Goal: Navigation & Orientation: Find specific page/section

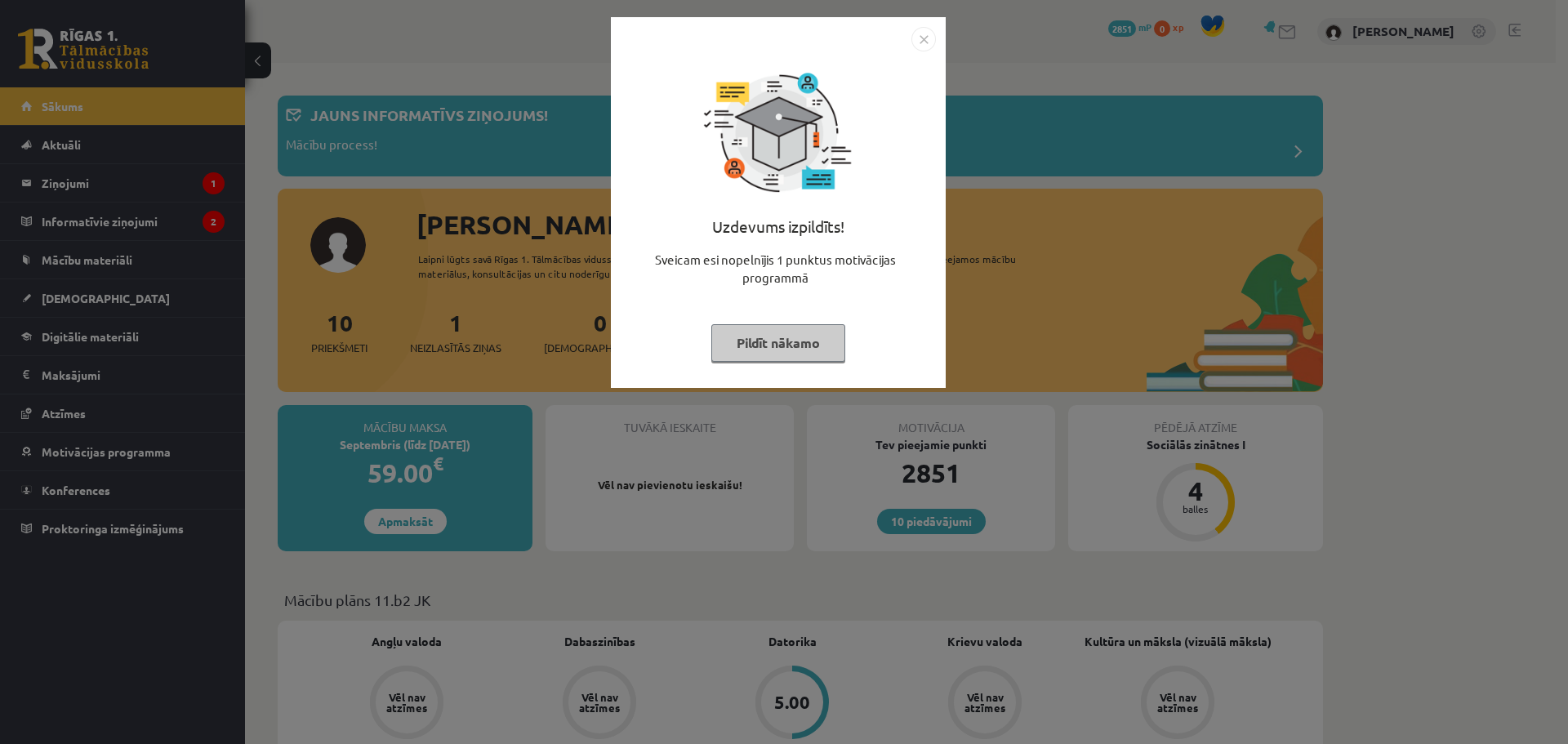
click at [805, 344] on button "Pildīt nākamo" at bounding box center [779, 342] width 134 height 37
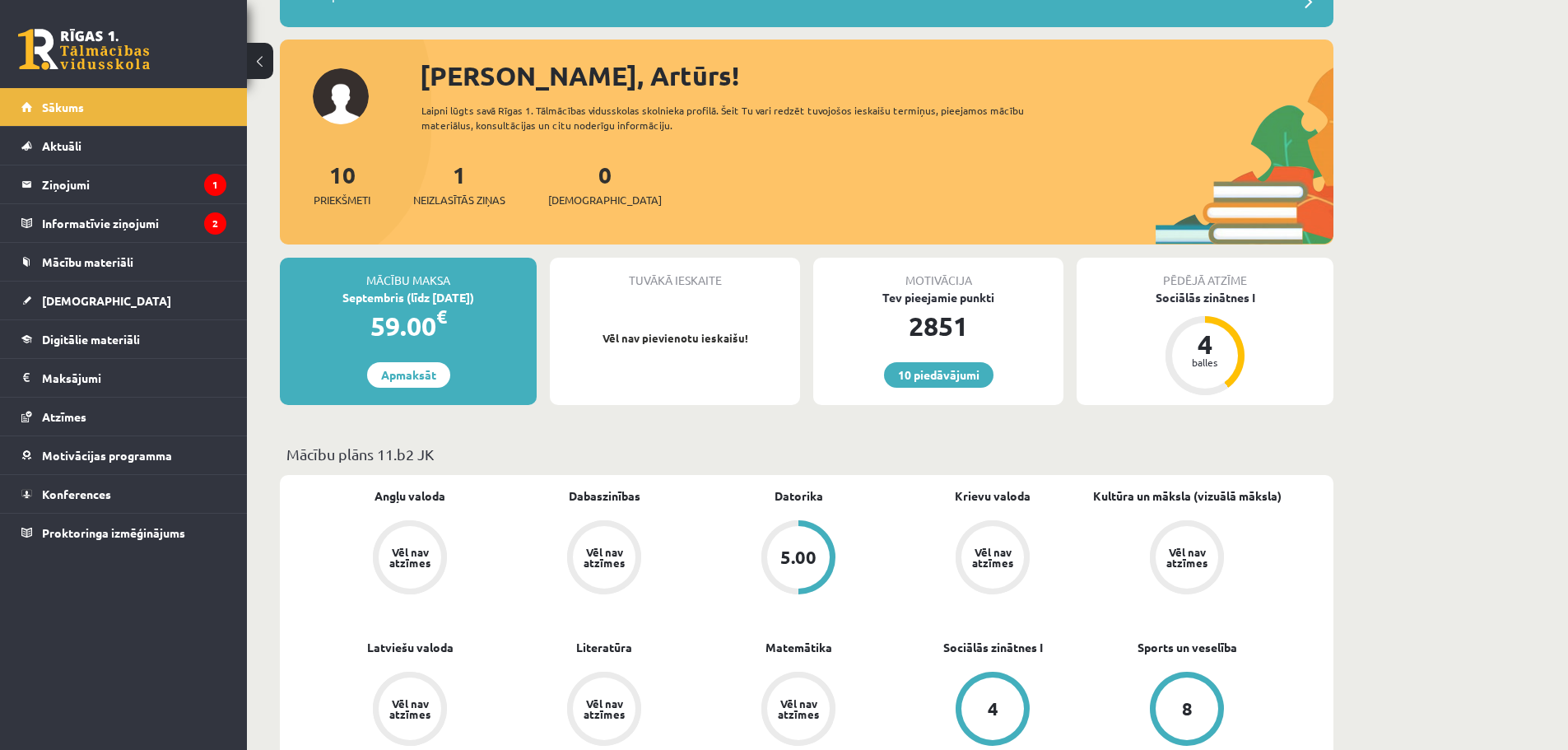
scroll to position [165, 0]
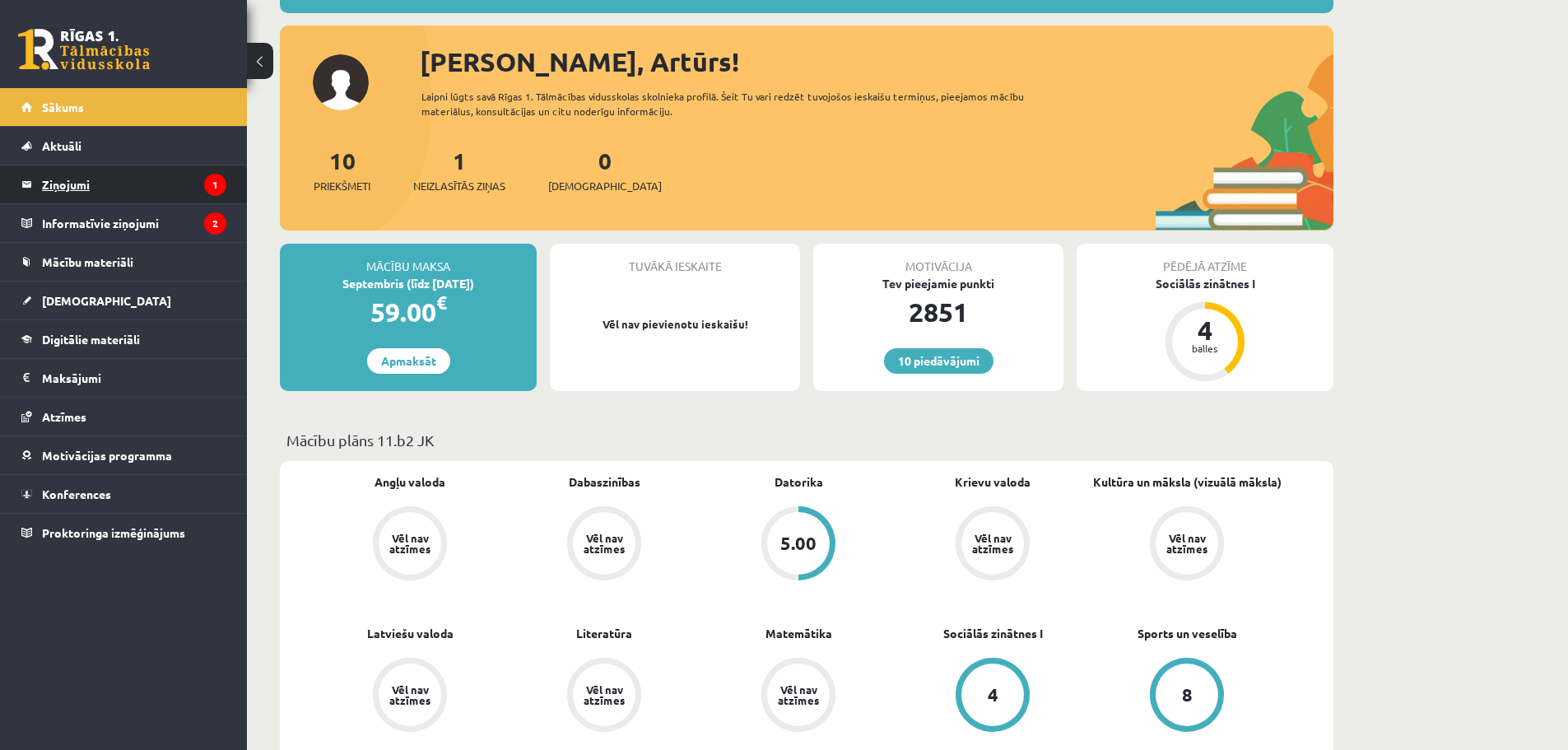
click at [115, 183] on legend "Ziņojumi 1" at bounding box center [134, 184] width 185 height 38
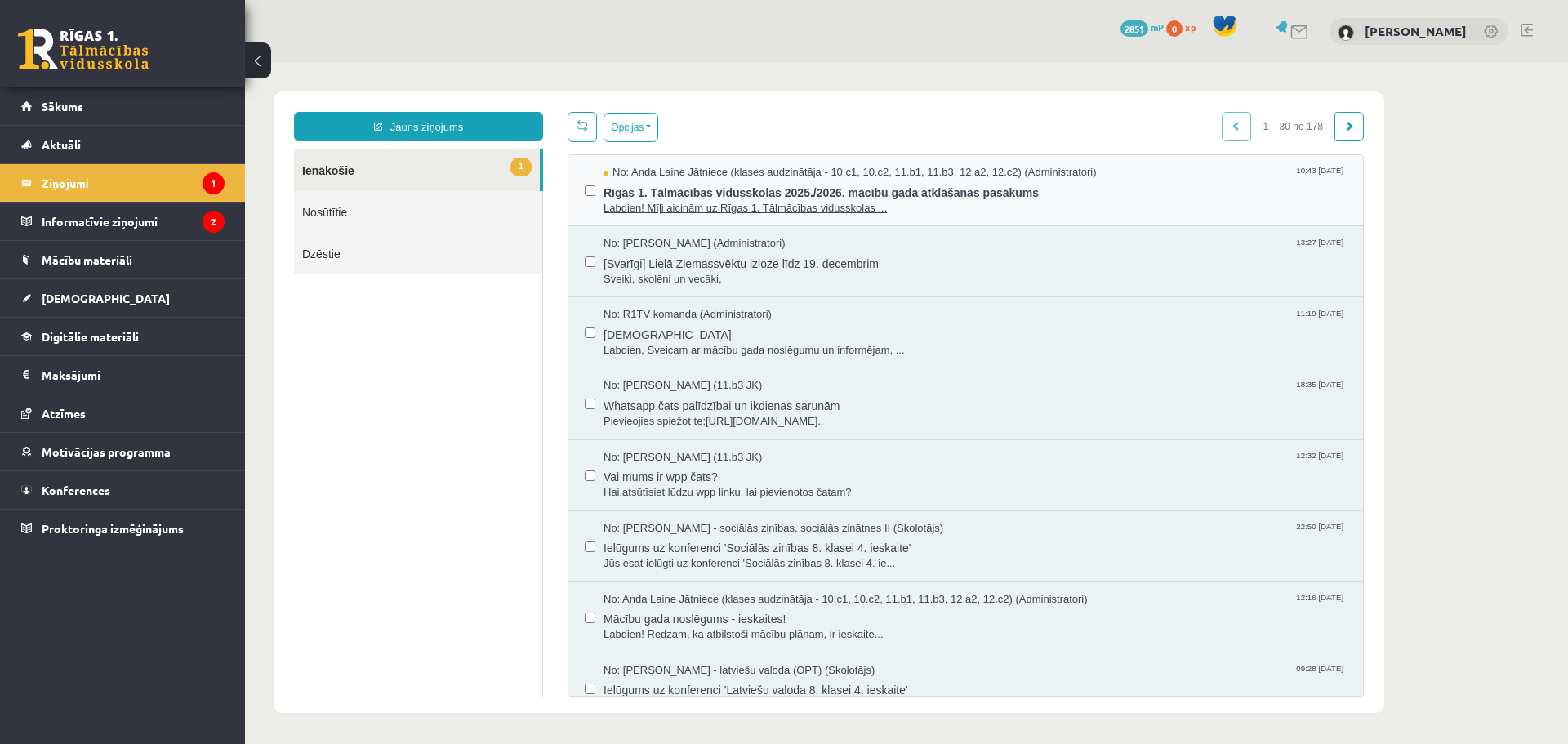
click at [715, 176] on span "No: Anda Laine Jātniece (klases audzinātāja - 10.c1, 10.c2, 11.b1, 11.b3, 12.a2…" at bounding box center [850, 172] width 494 height 15
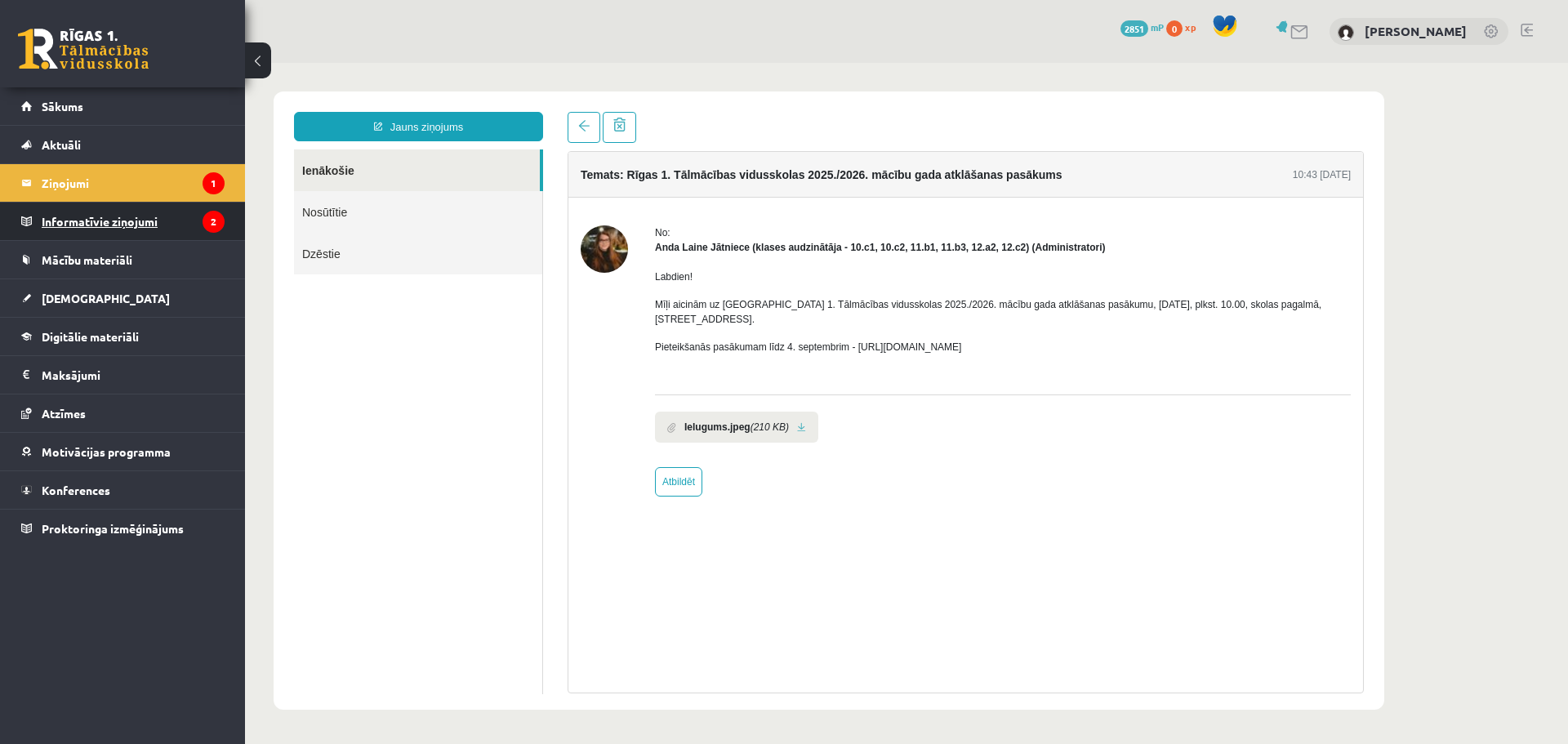
click at [146, 215] on legend "Informatīvie ziņojumi 2" at bounding box center [133, 220] width 183 height 37
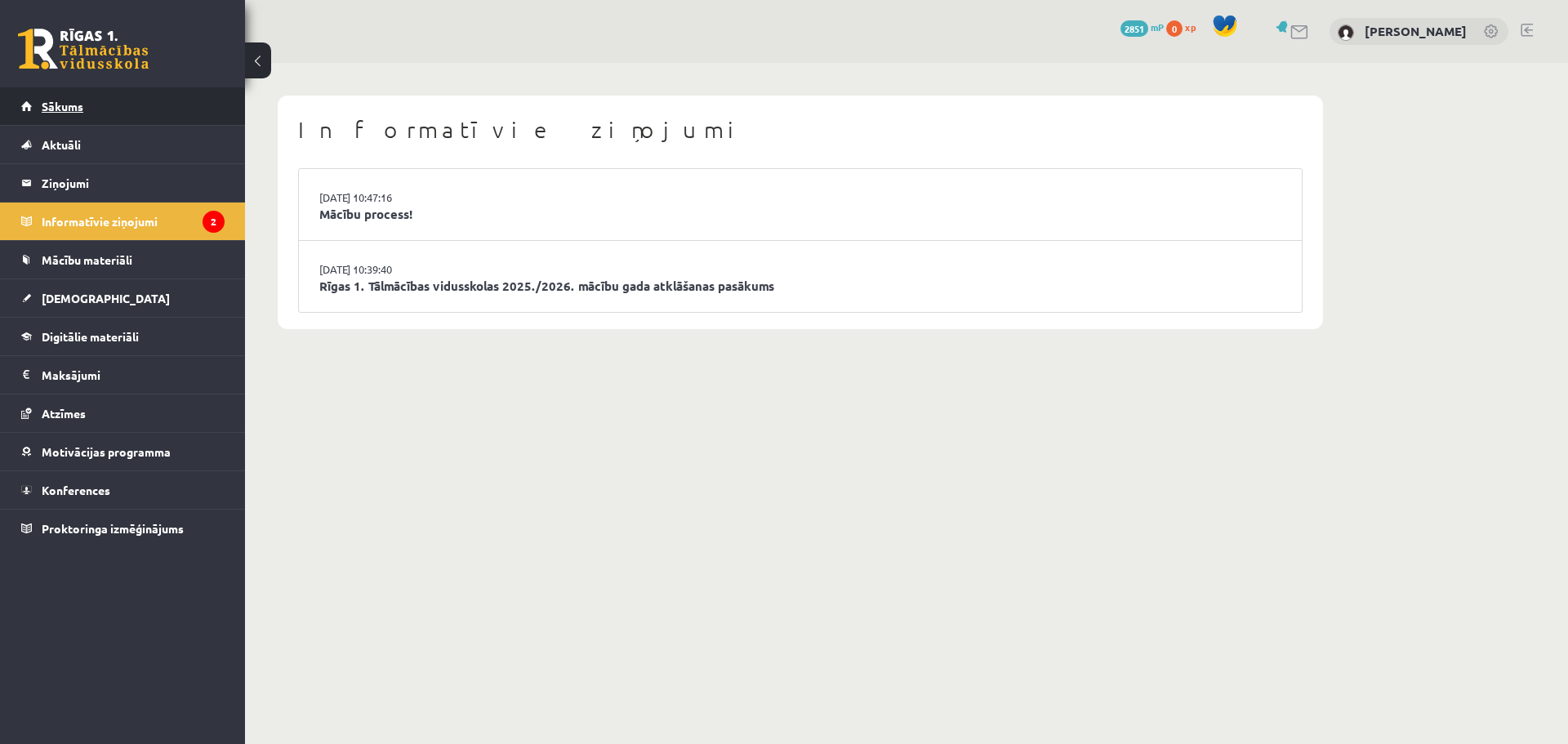
click at [93, 106] on link "Sākums" at bounding box center [122, 105] width 203 height 37
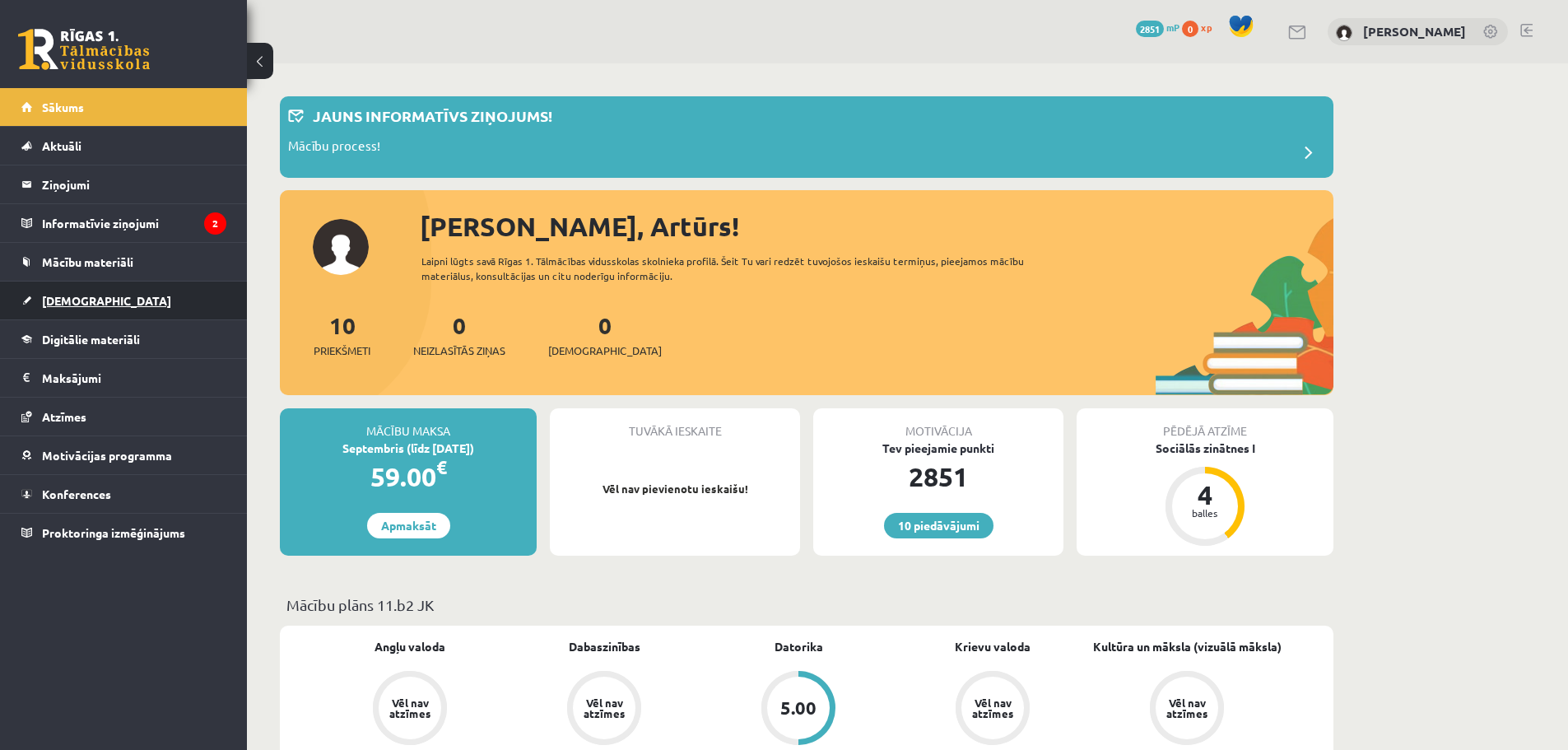
click at [103, 294] on link "[DEMOGRAPHIC_DATA]" at bounding box center [123, 300] width 205 height 38
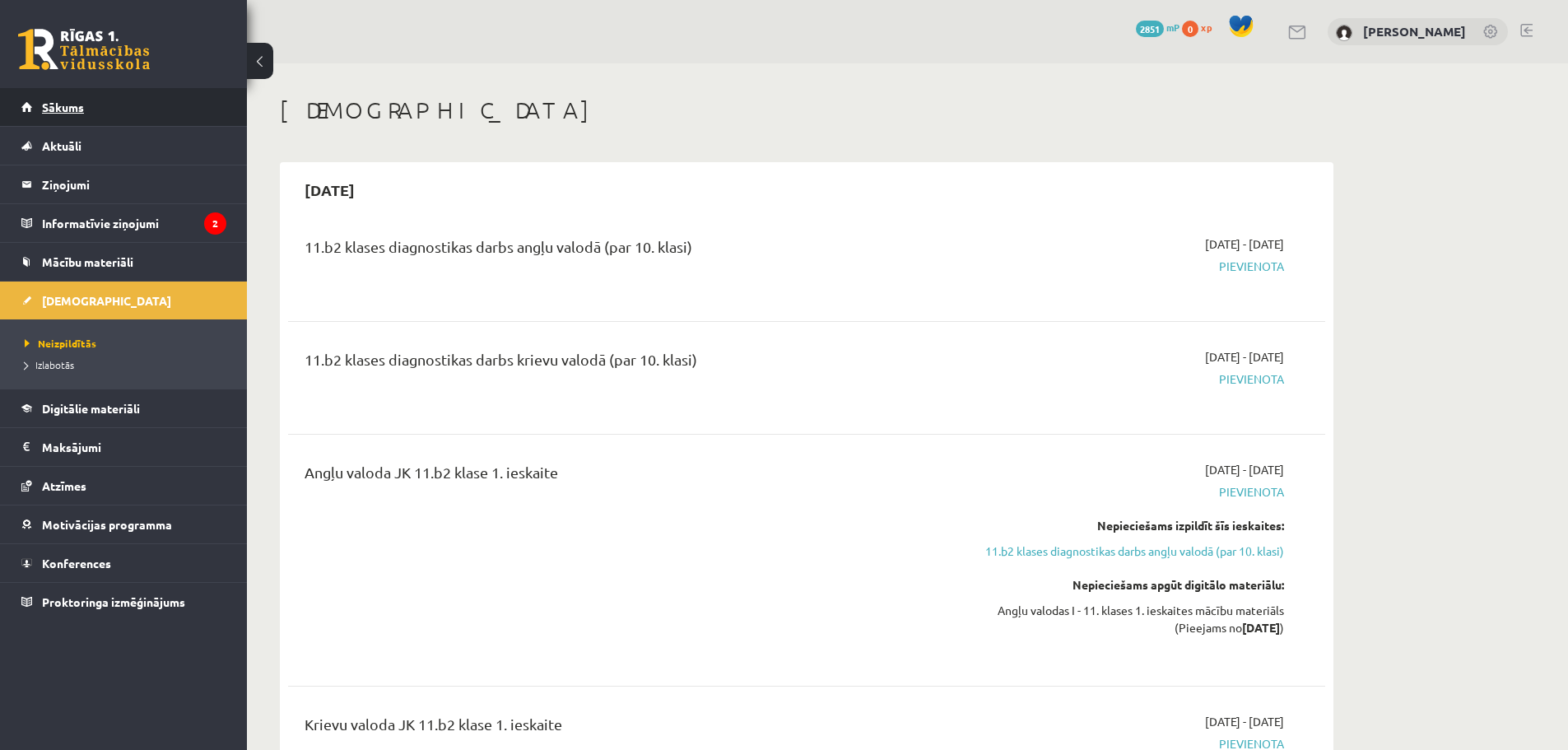
click at [139, 120] on link "Sākums" at bounding box center [123, 106] width 205 height 38
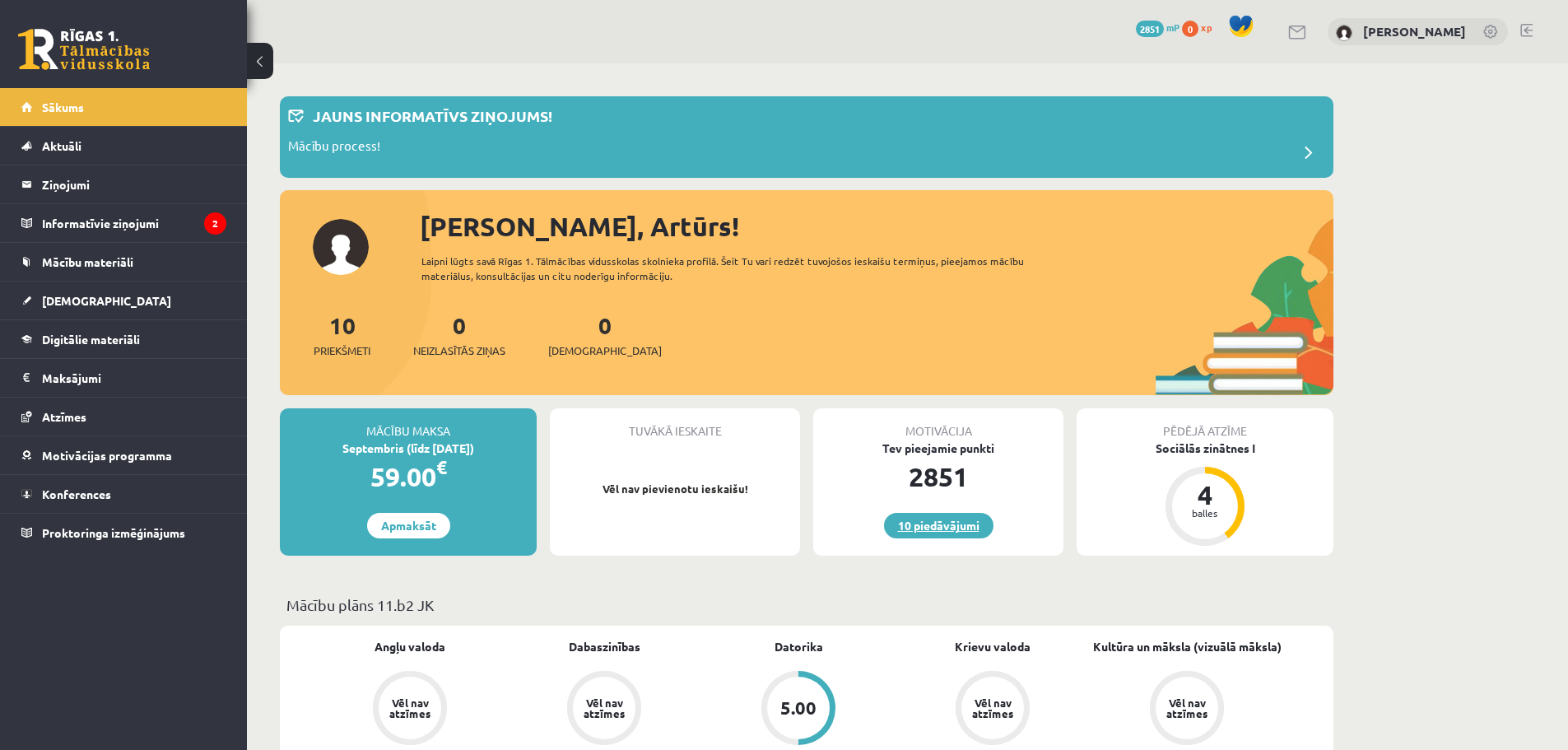
click at [976, 521] on link "10 piedāvājumi" at bounding box center [939, 526] width 110 height 26
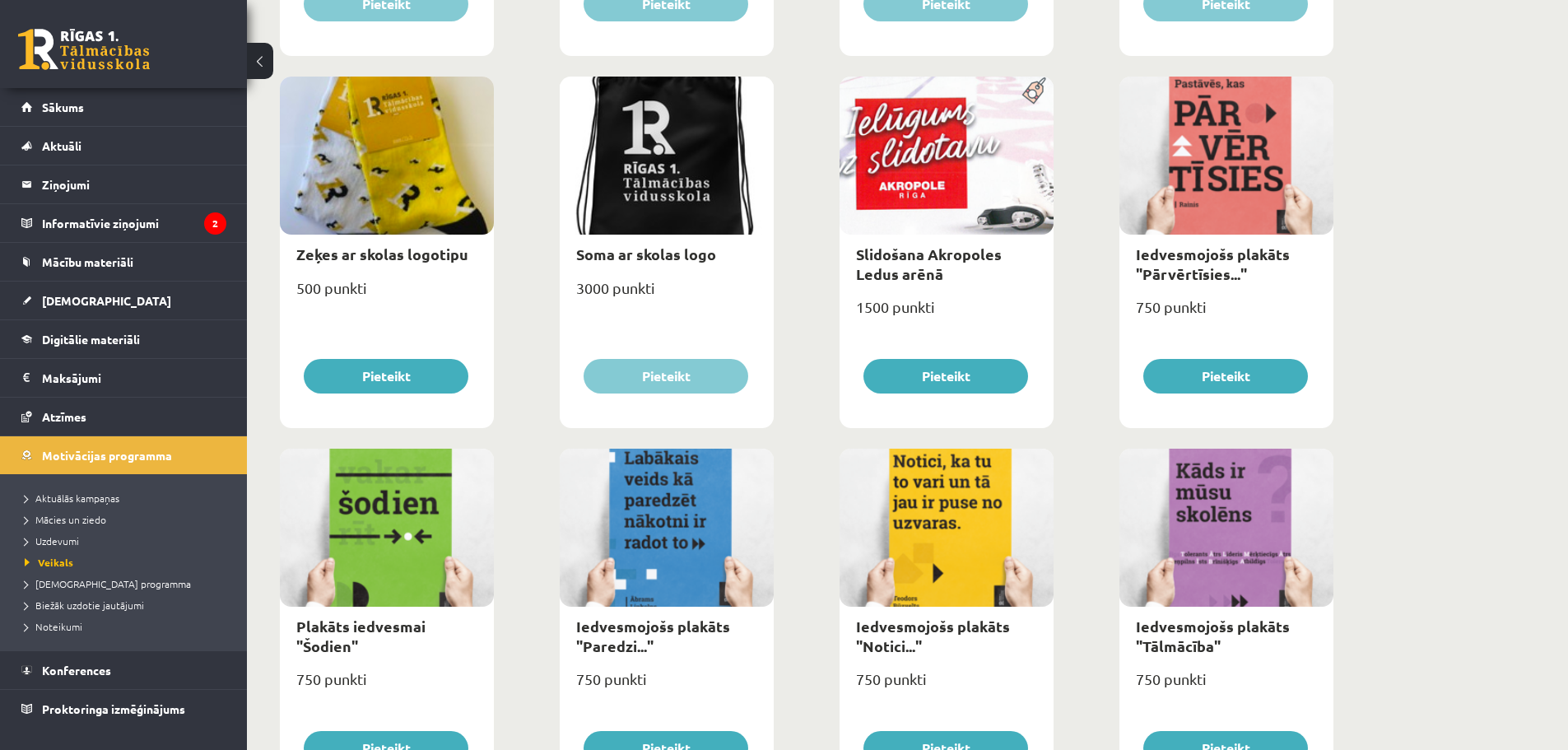
scroll to position [1285, 0]
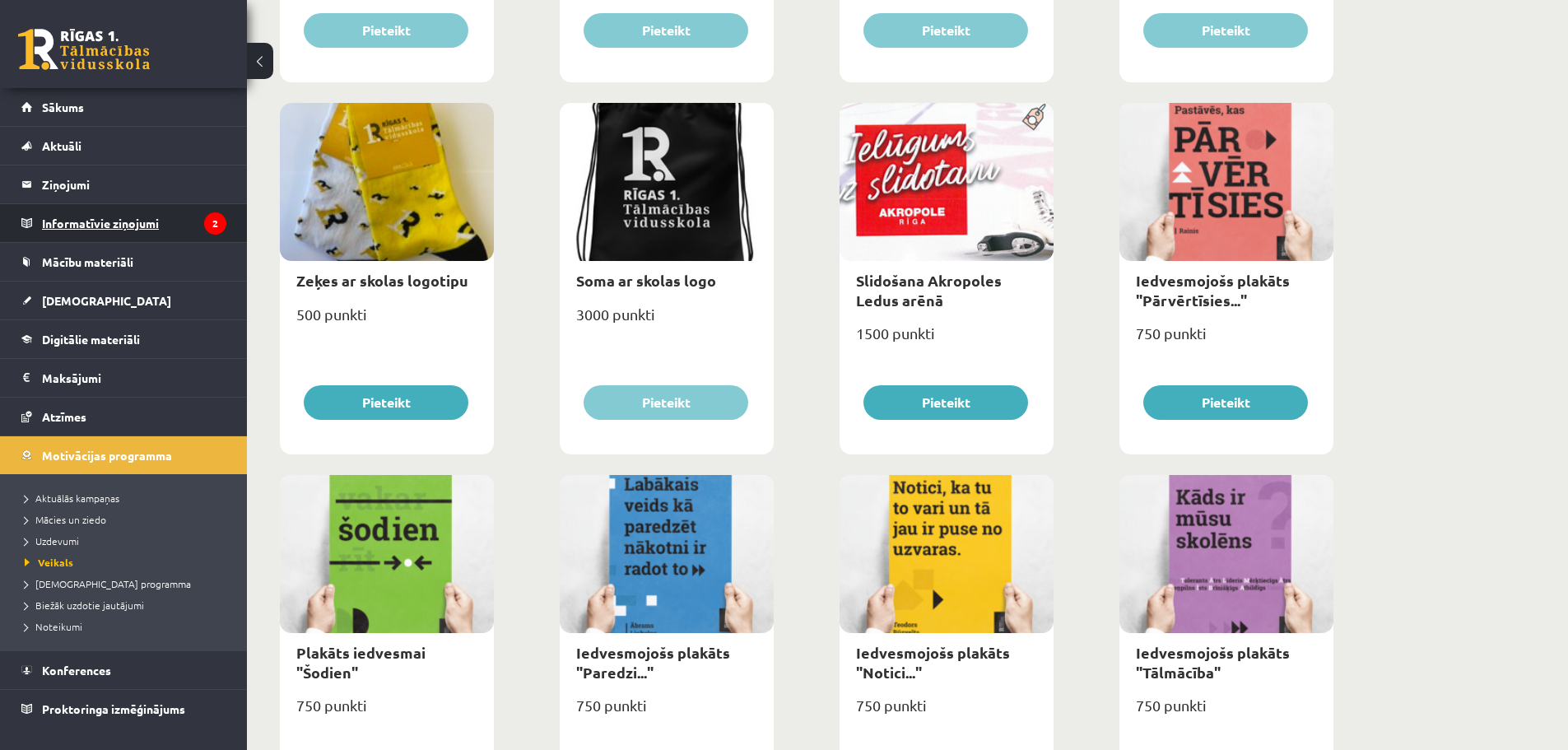
click at [122, 226] on legend "Informatīvie ziņojumi 2" at bounding box center [134, 222] width 185 height 38
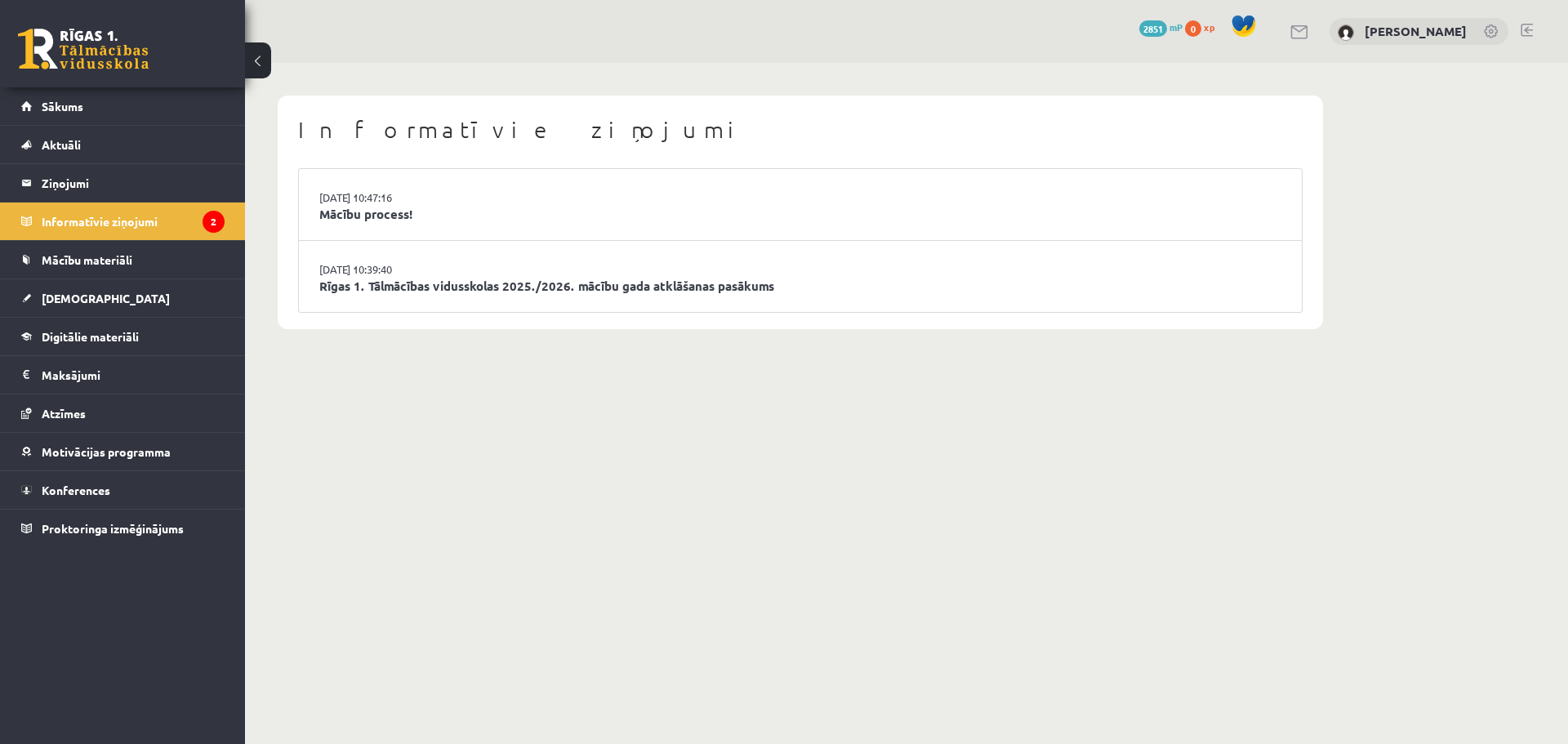
click at [397, 298] on li "27.08.2025 10:39:40 Rīgas 1. Tālmācības vidusskolas 2025./2026. mācību gada atk…" at bounding box center [799, 277] width 1003 height 71
click at [390, 287] on link "Rīgas 1. Tālmācības vidusskolas 2025./2026. mācību gada atklāšanas pasākums" at bounding box center [800, 286] width 962 height 19
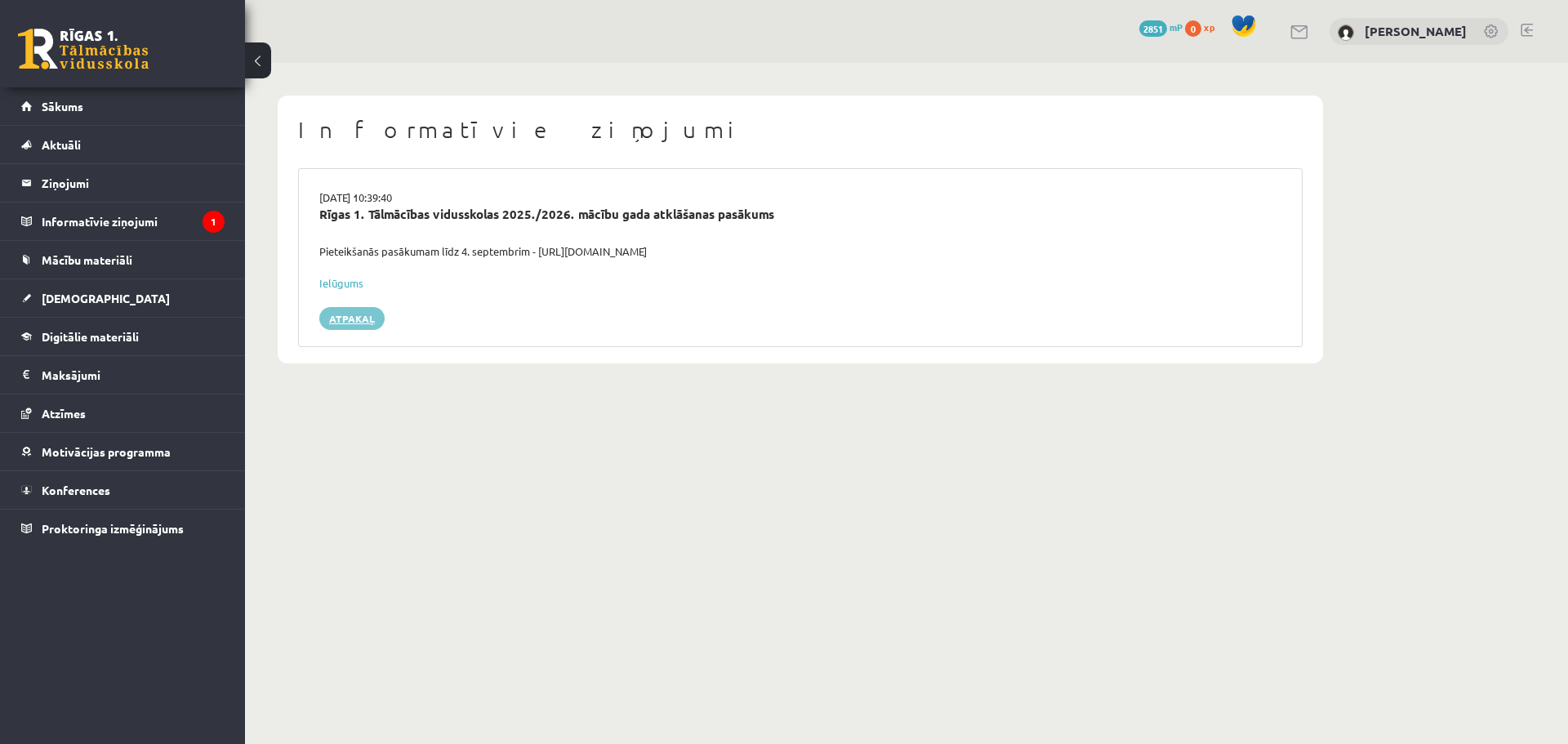
click at [349, 319] on link "Atpakaļ" at bounding box center [352, 318] width 65 height 23
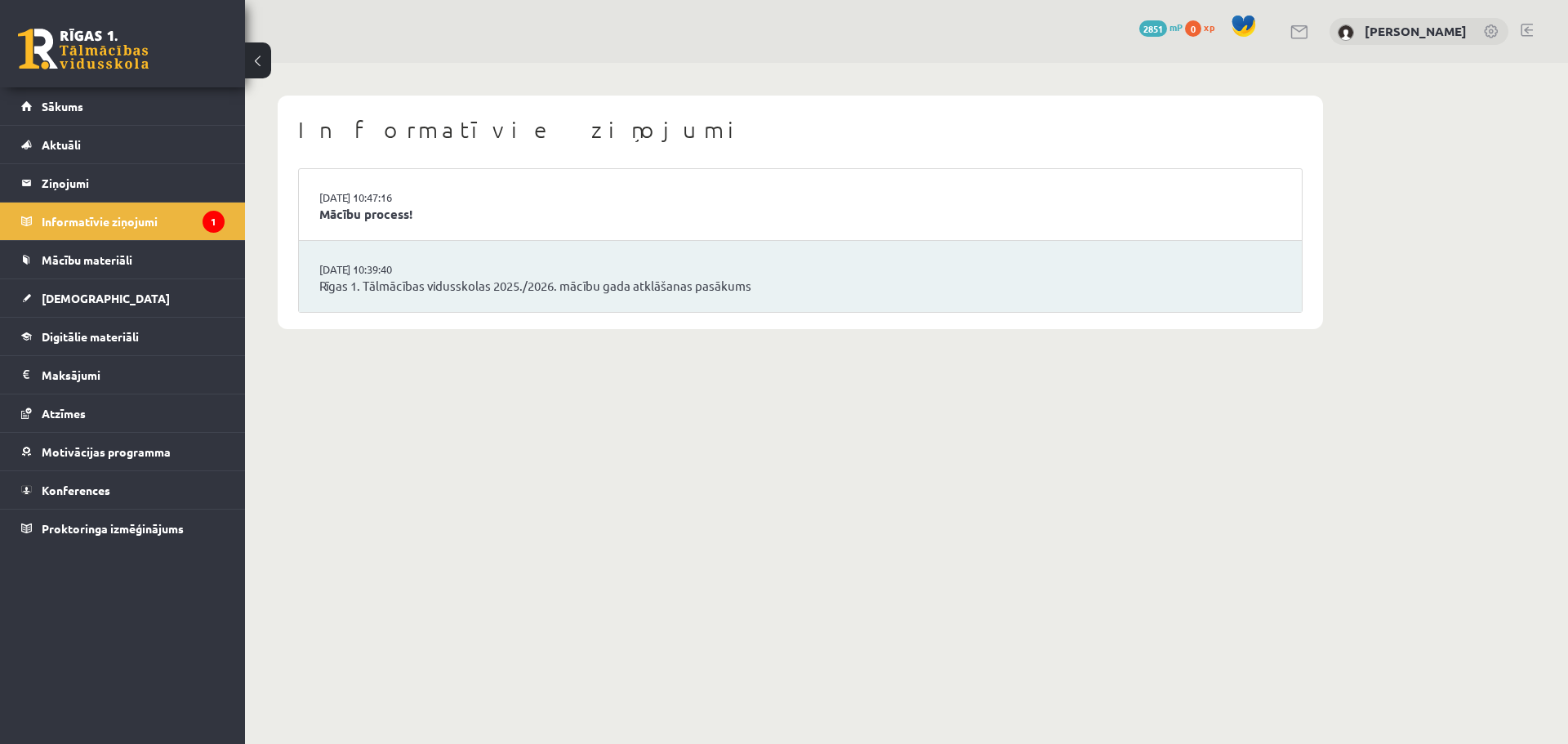
click at [397, 229] on li "27.08.2025 10:47:16 Mācību process!" at bounding box center [799, 204] width 1003 height 72
click at [388, 217] on link "Mācību process!" at bounding box center [800, 214] width 962 height 19
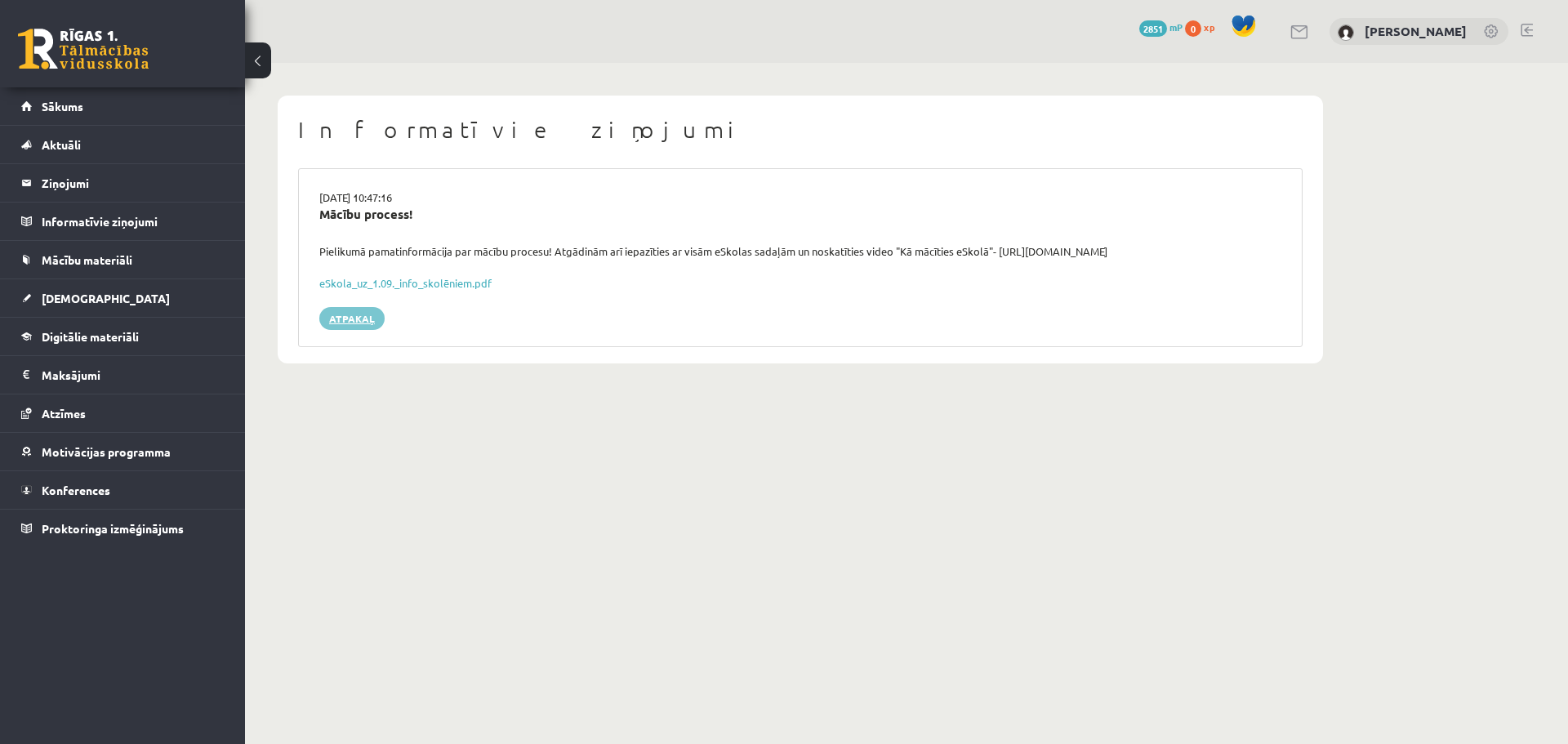
click at [355, 308] on link "Atpakaļ" at bounding box center [352, 318] width 65 height 23
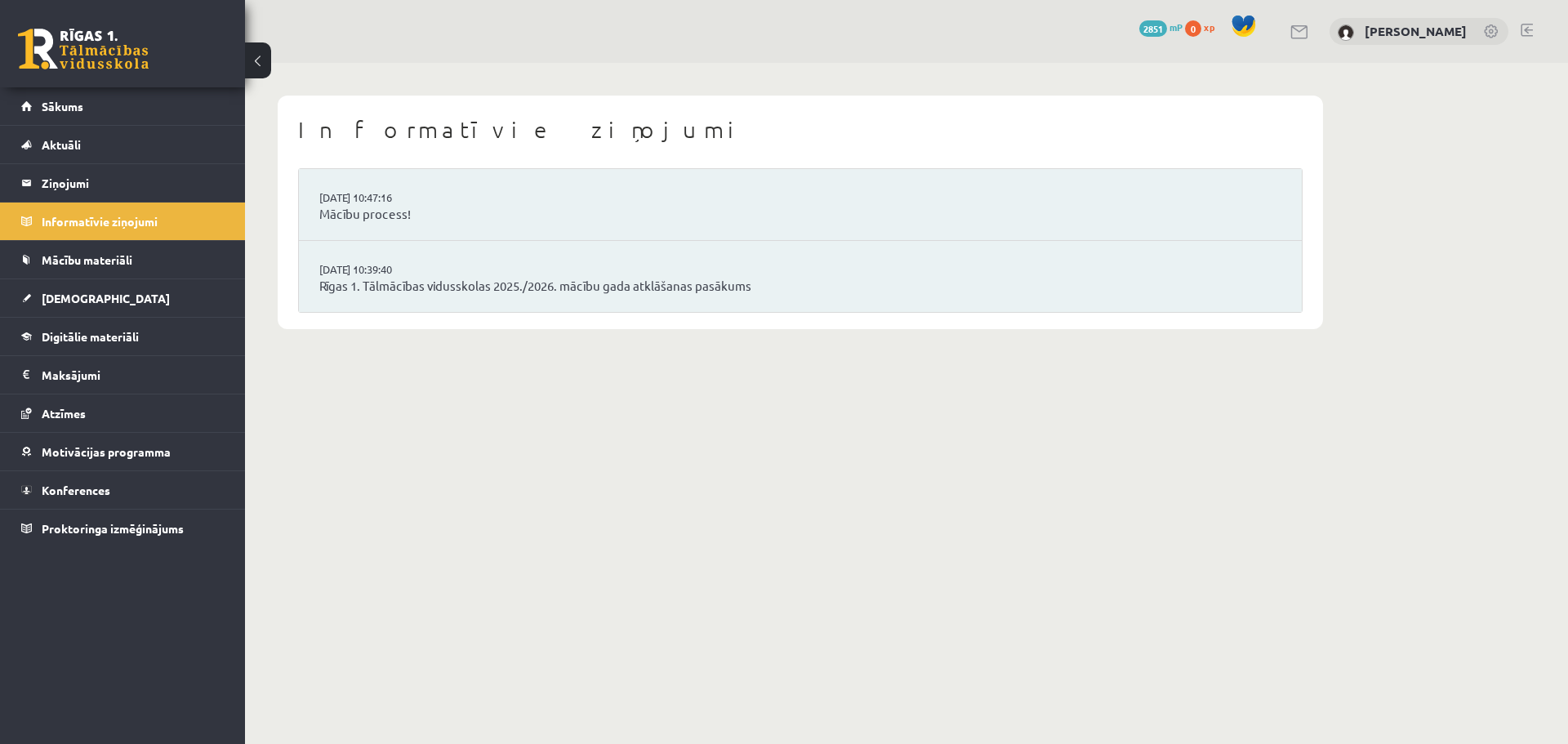
click at [120, 78] on div "0 Dāvanas 2851 mP 0 xp" at bounding box center [122, 44] width 245 height 87
click at [135, 106] on link "Sākums" at bounding box center [122, 105] width 203 height 37
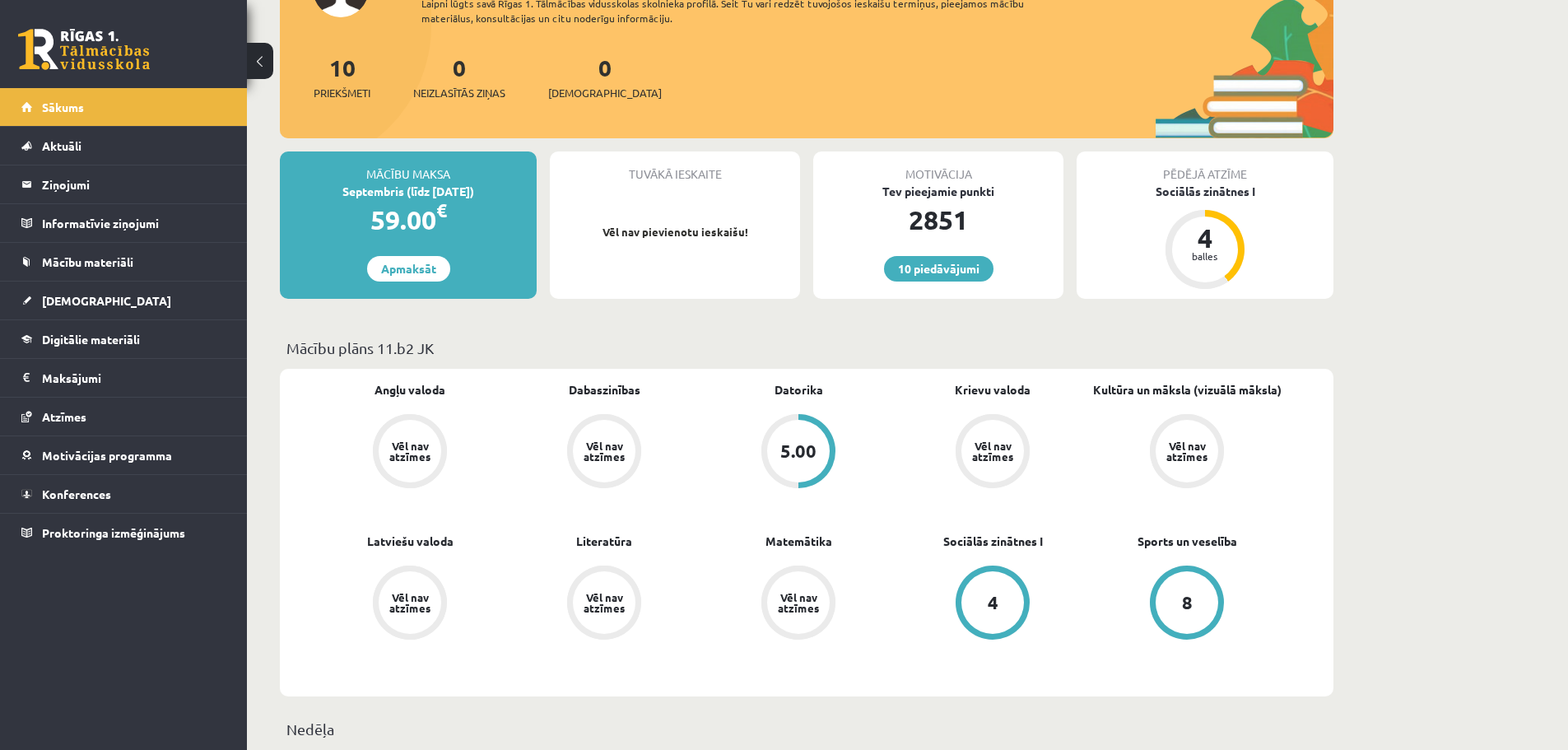
scroll to position [165, 0]
click at [409, 350] on p "Mācību plāns 11.b2 JK" at bounding box center [806, 347] width 1040 height 22
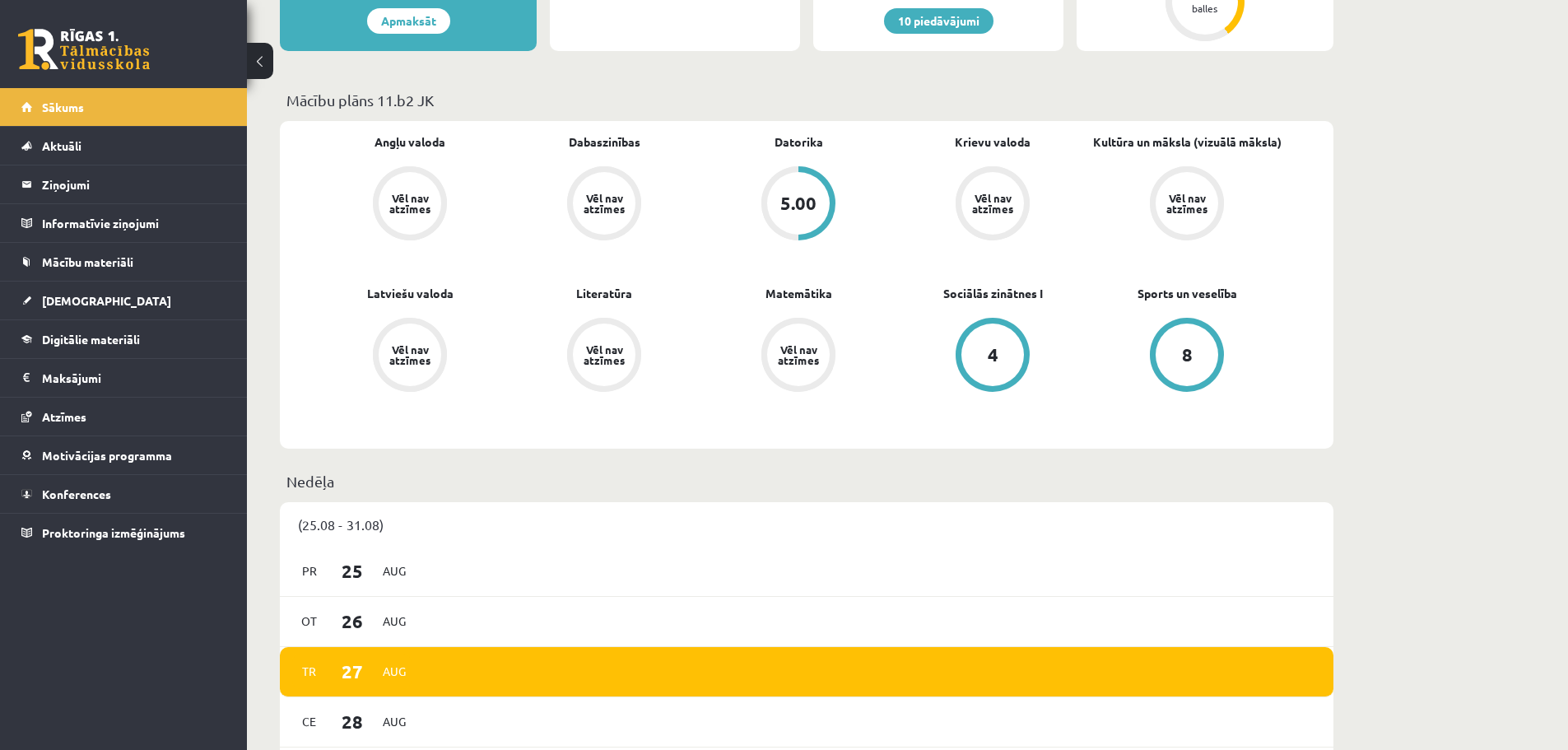
scroll to position [0, 0]
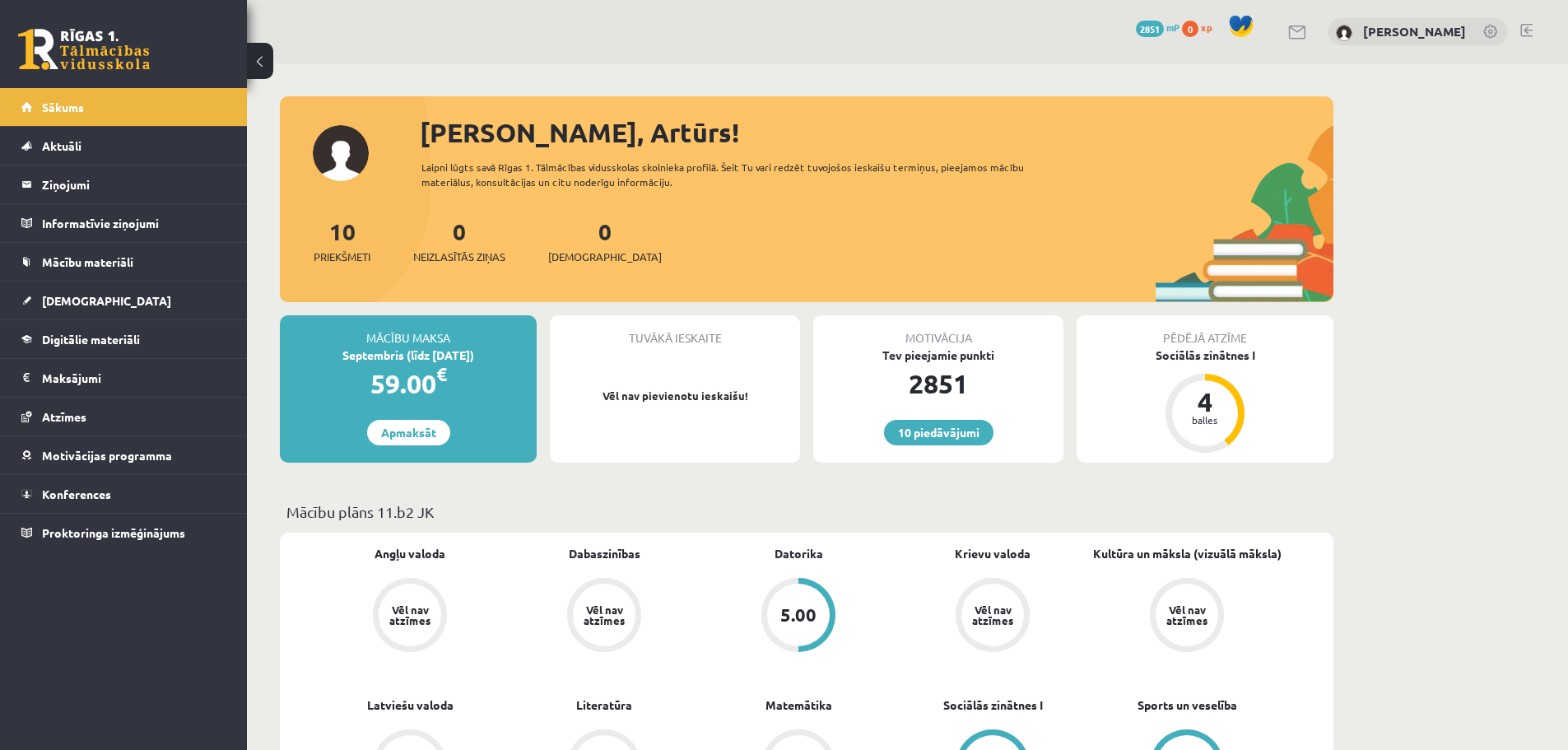
click at [1387, 41] on div "[PERSON_NAME]" at bounding box center [1417, 32] width 180 height 28
click at [1383, 32] on link "[PERSON_NAME]" at bounding box center [1413, 31] width 103 height 16
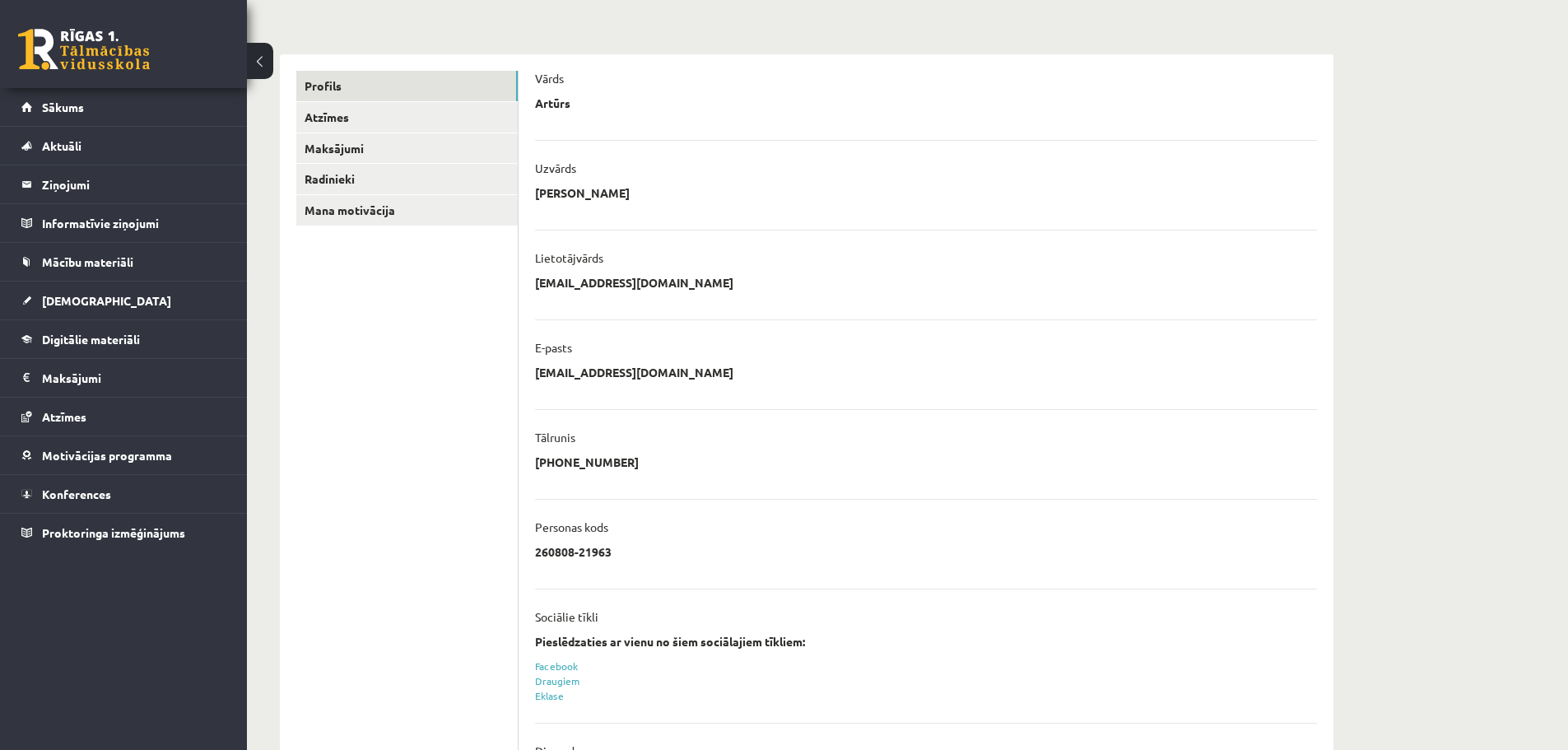
scroll to position [79, 0]
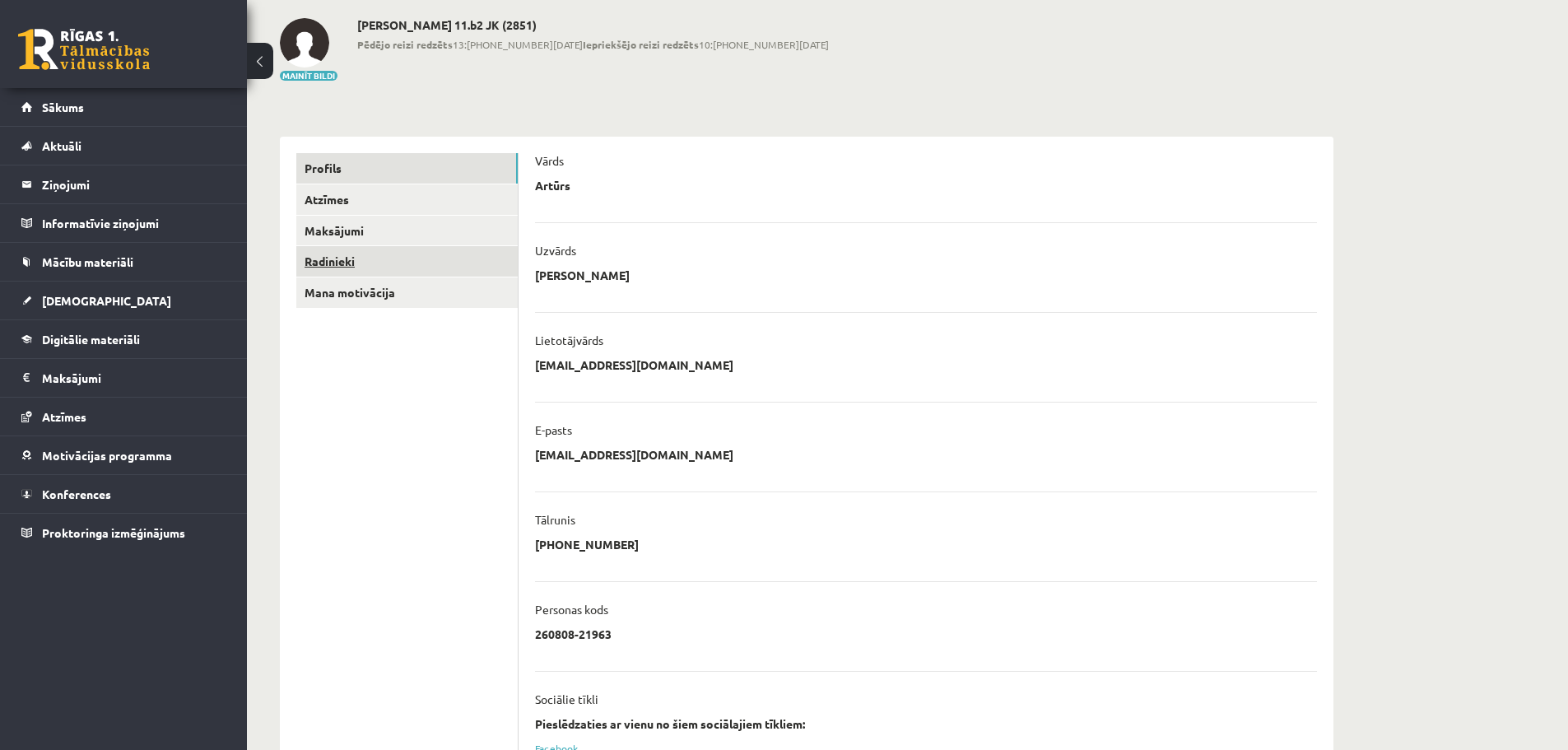
click at [397, 261] on link "Radinieki" at bounding box center [407, 261] width 221 height 30
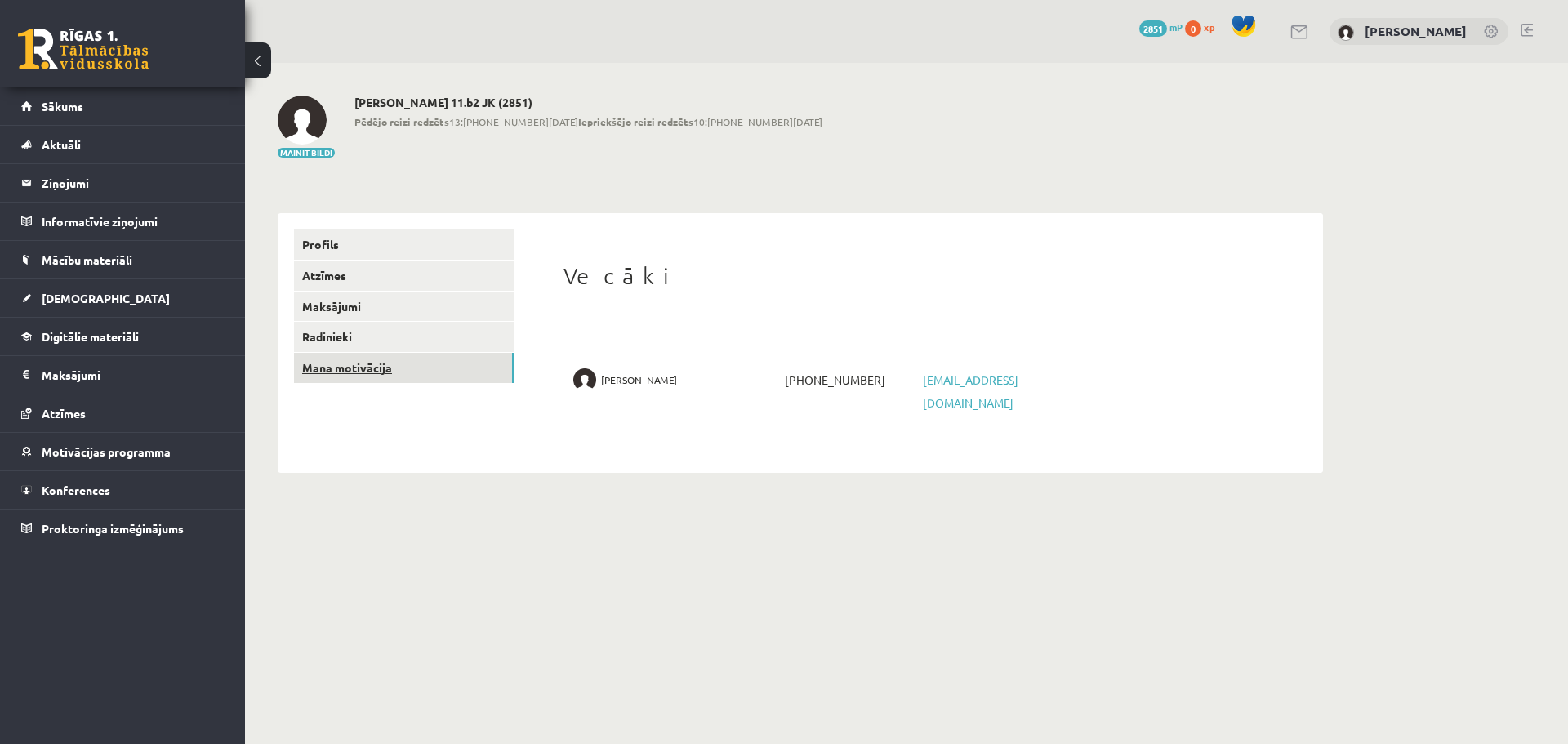
click at [407, 364] on link "Mana motivācija" at bounding box center [404, 367] width 220 height 30
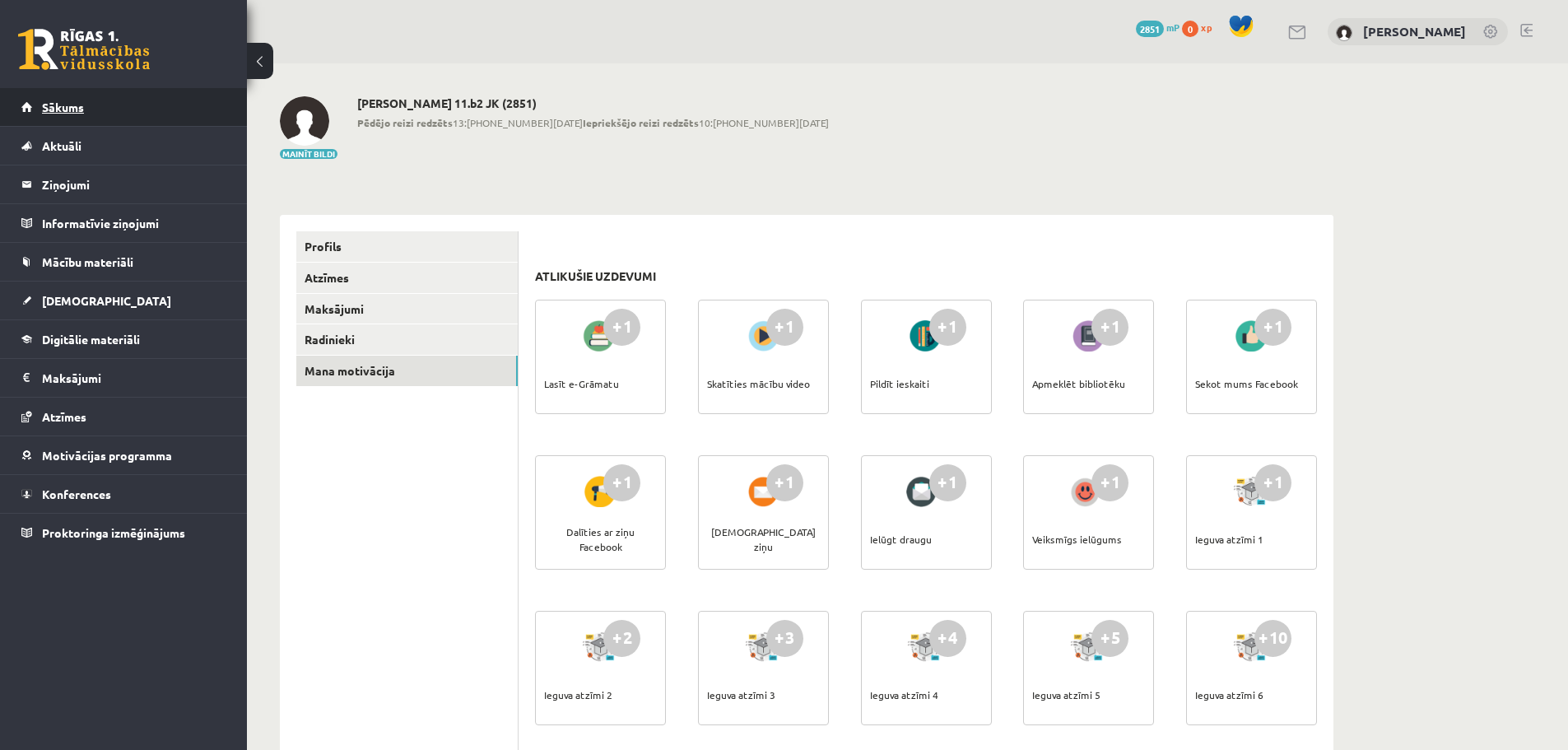
click at [59, 102] on span "Sākums" at bounding box center [63, 107] width 42 height 15
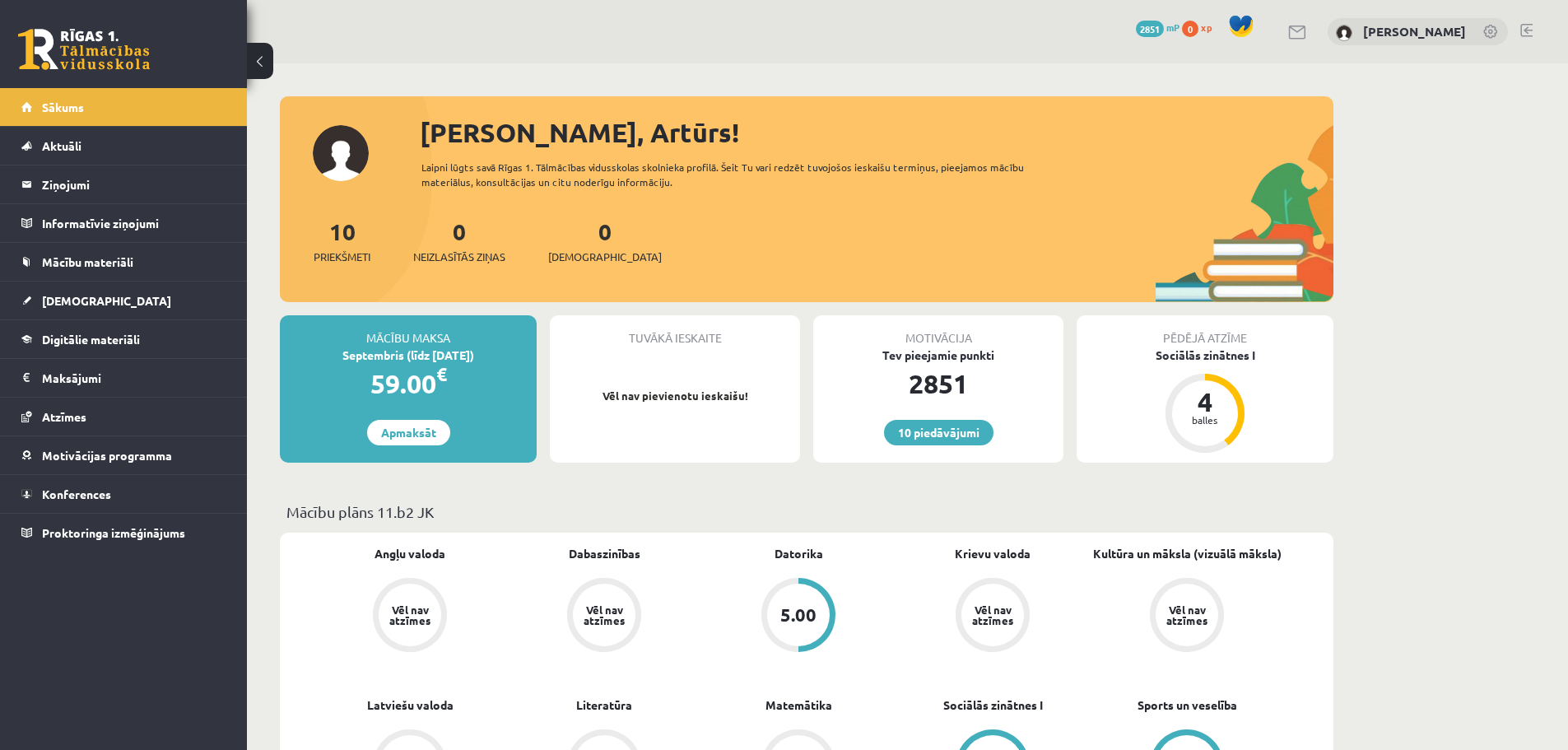
click at [1295, 34] on link at bounding box center [1298, 32] width 20 height 14
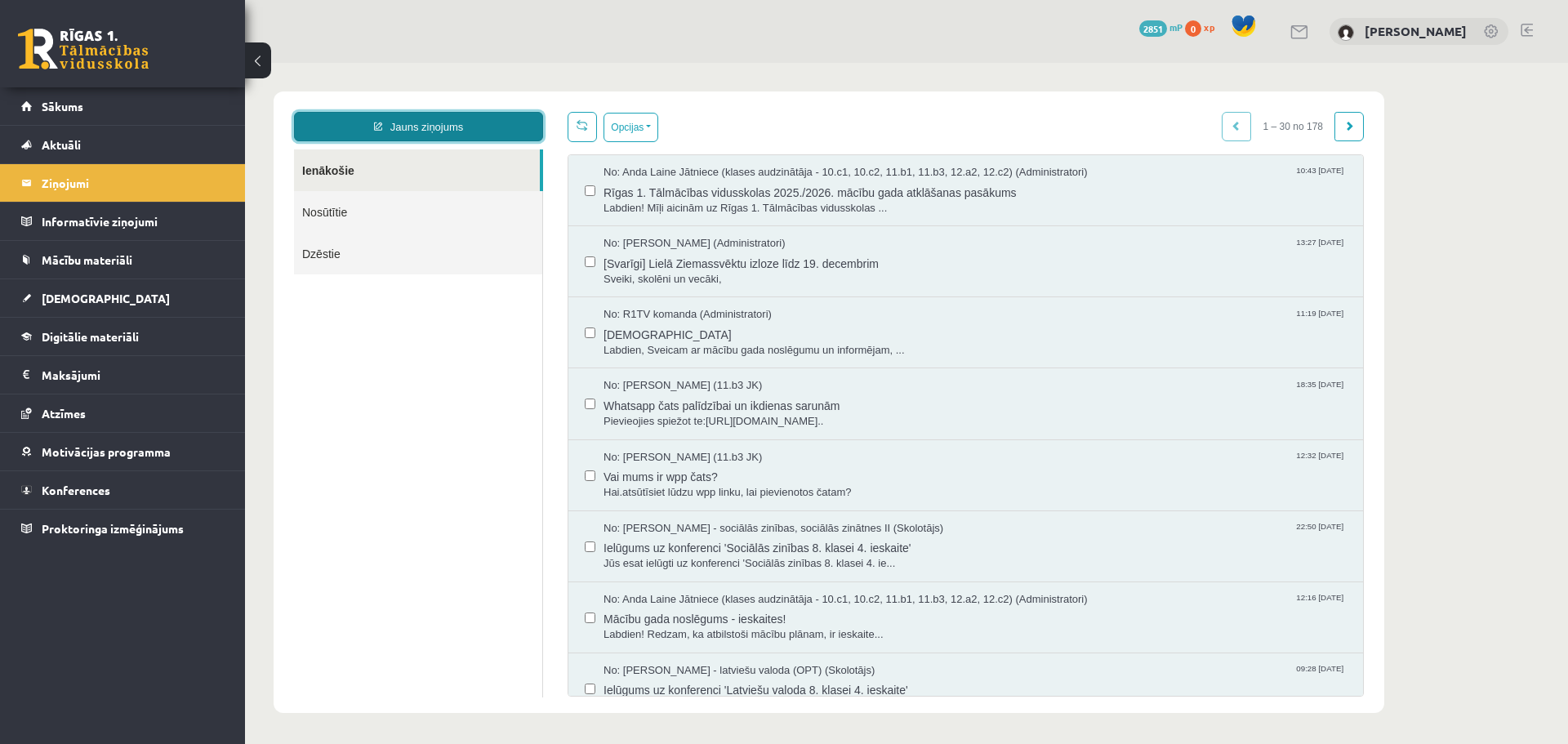
click at [462, 124] on link "Jauns ziņojums" at bounding box center [418, 126] width 250 height 29
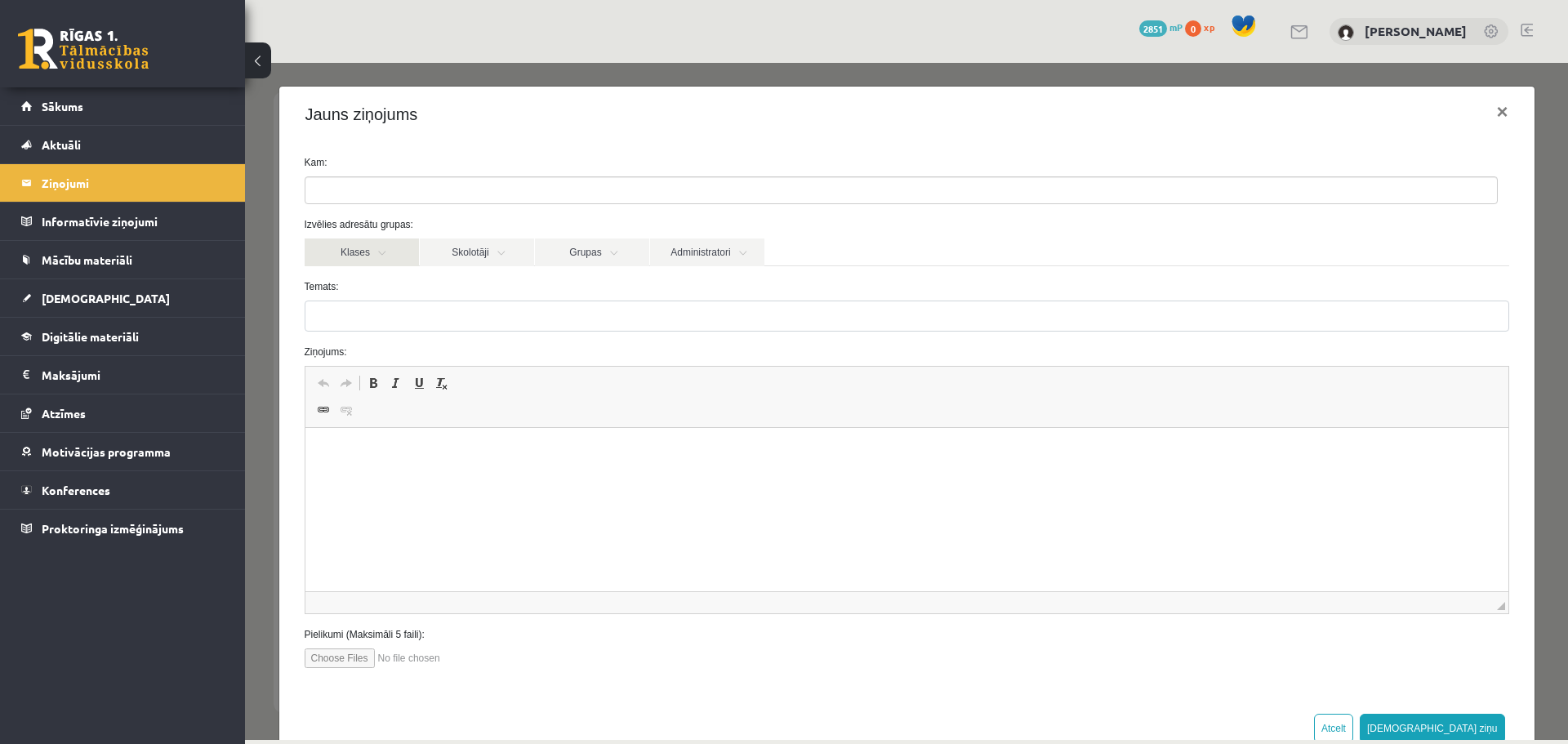
click at [378, 250] on link "Klases" at bounding box center [362, 252] width 114 height 28
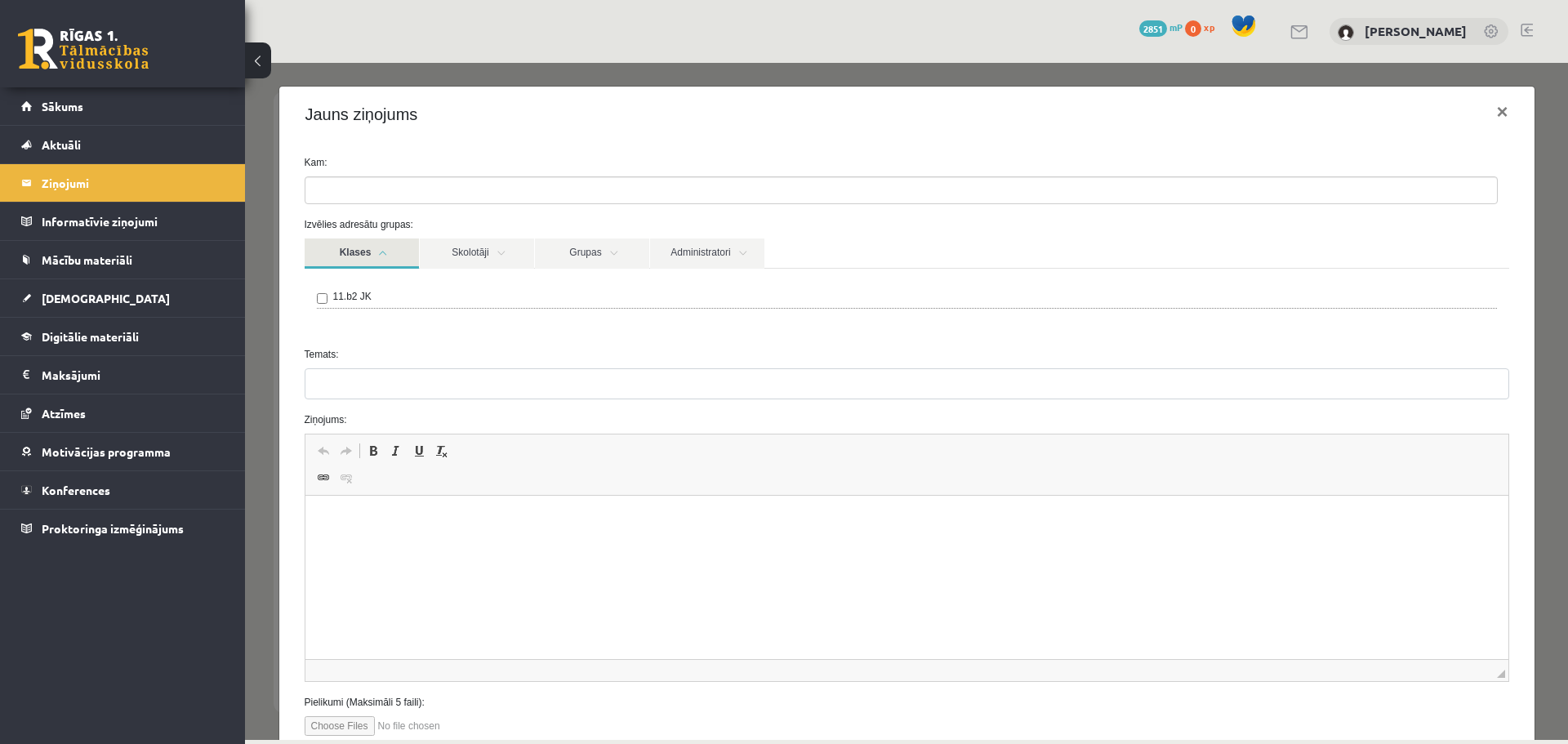
click at [376, 253] on link "Klases" at bounding box center [362, 253] width 114 height 30
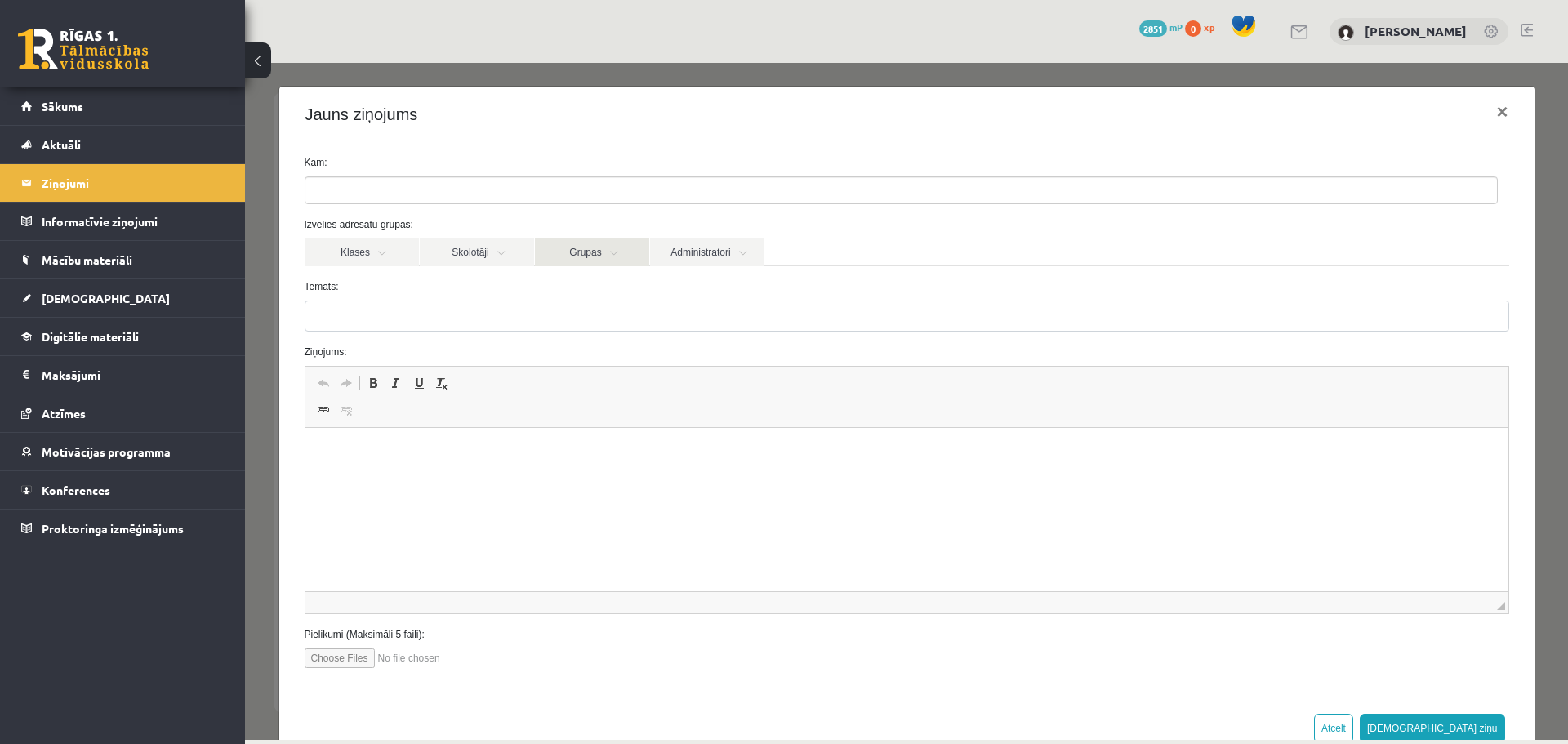
click at [594, 261] on link "Grupas" at bounding box center [593, 252] width 114 height 28
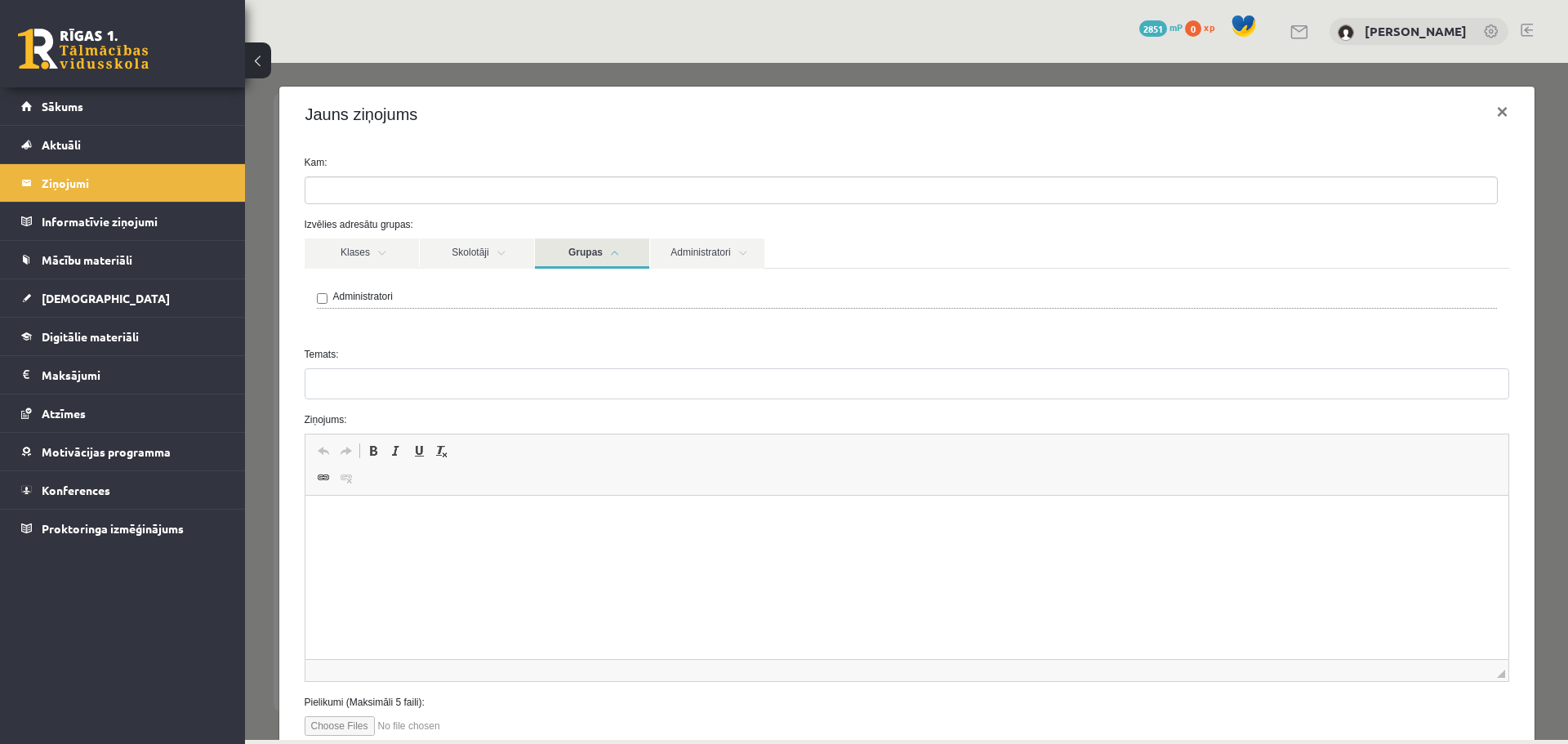
click at [594, 256] on link "Grupas" at bounding box center [593, 253] width 114 height 30
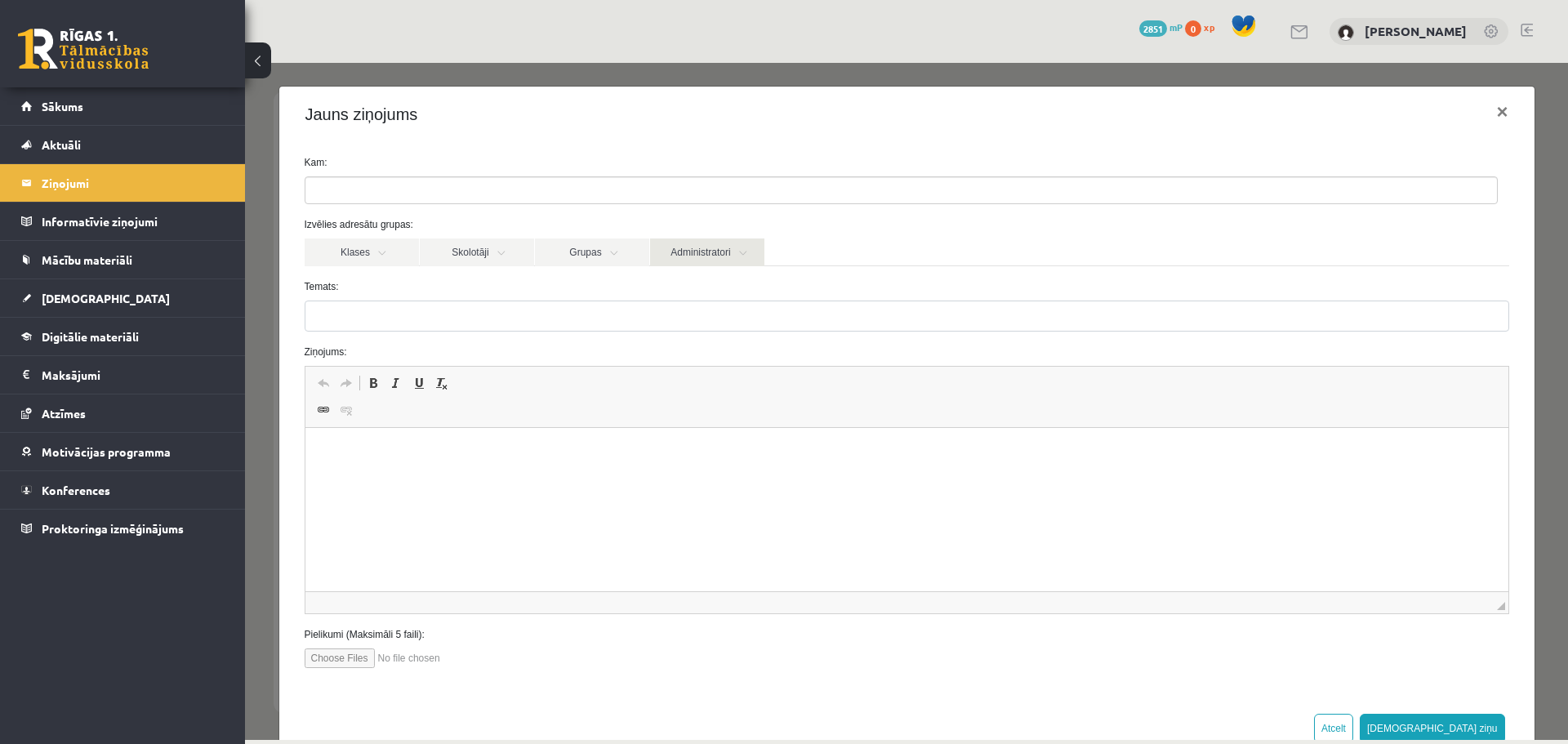
click at [731, 252] on link "Administratori" at bounding box center [707, 252] width 114 height 28
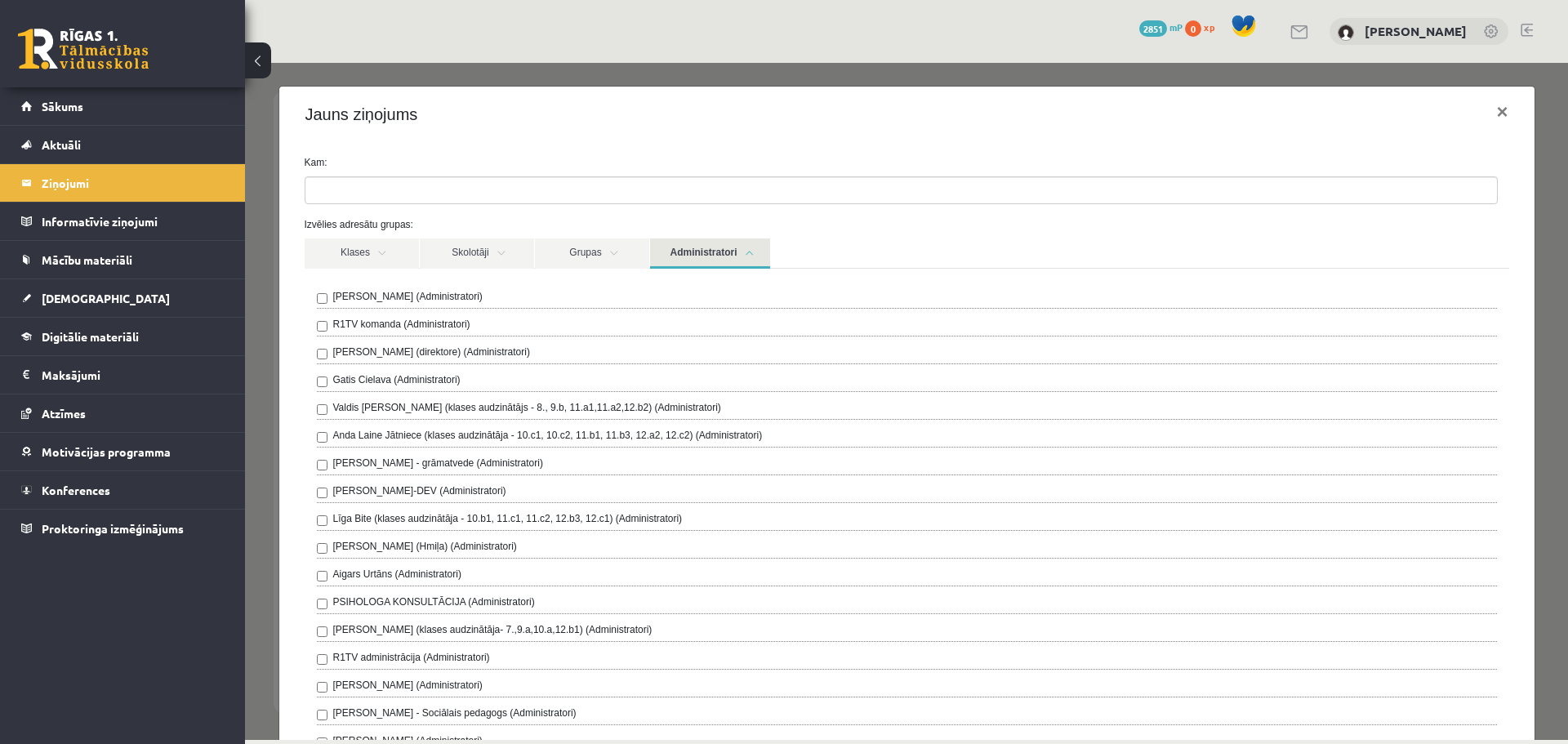
click at [731, 252] on link "Administratori" at bounding box center [710, 253] width 120 height 30
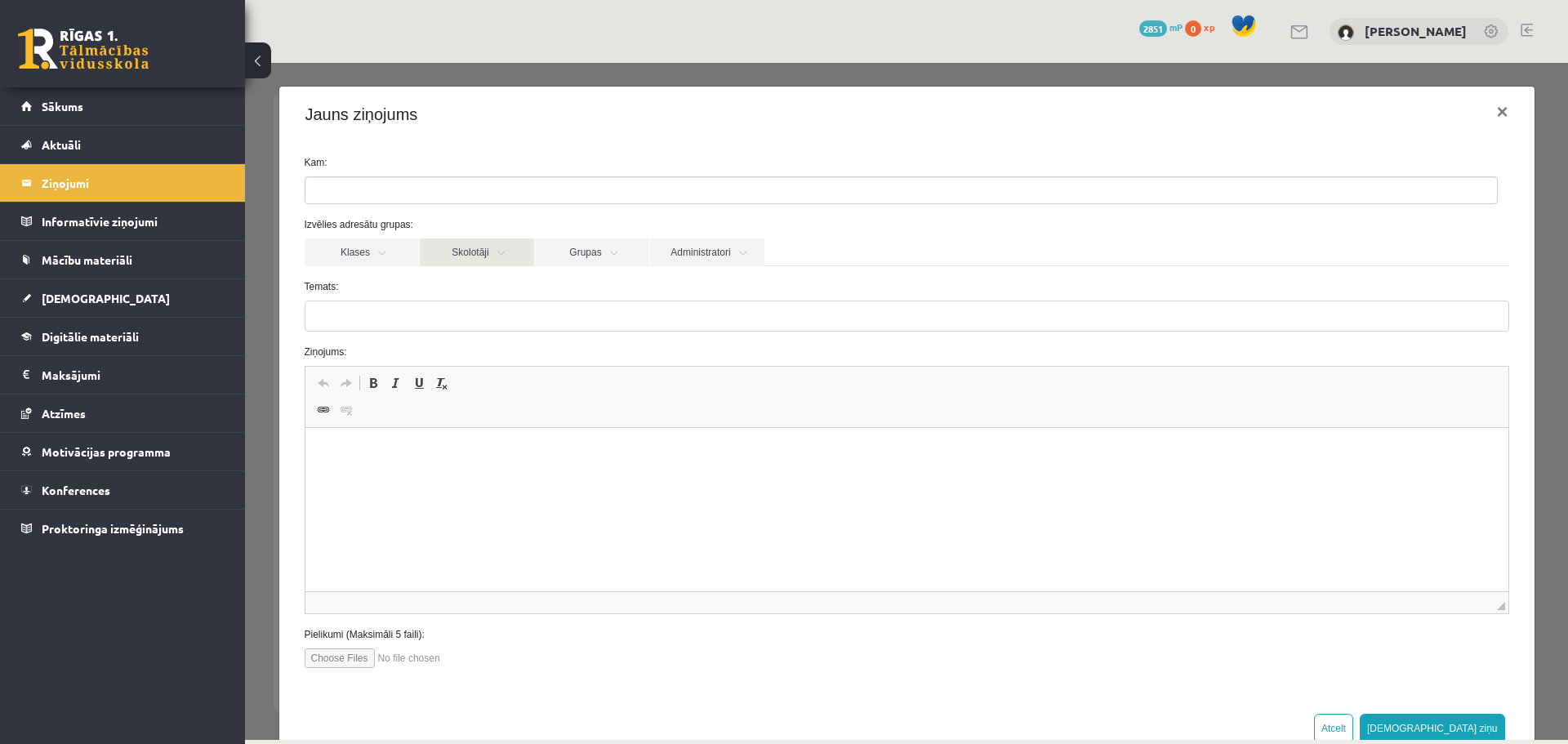
click at [491, 241] on link "Skolotāji" at bounding box center [477, 252] width 114 height 28
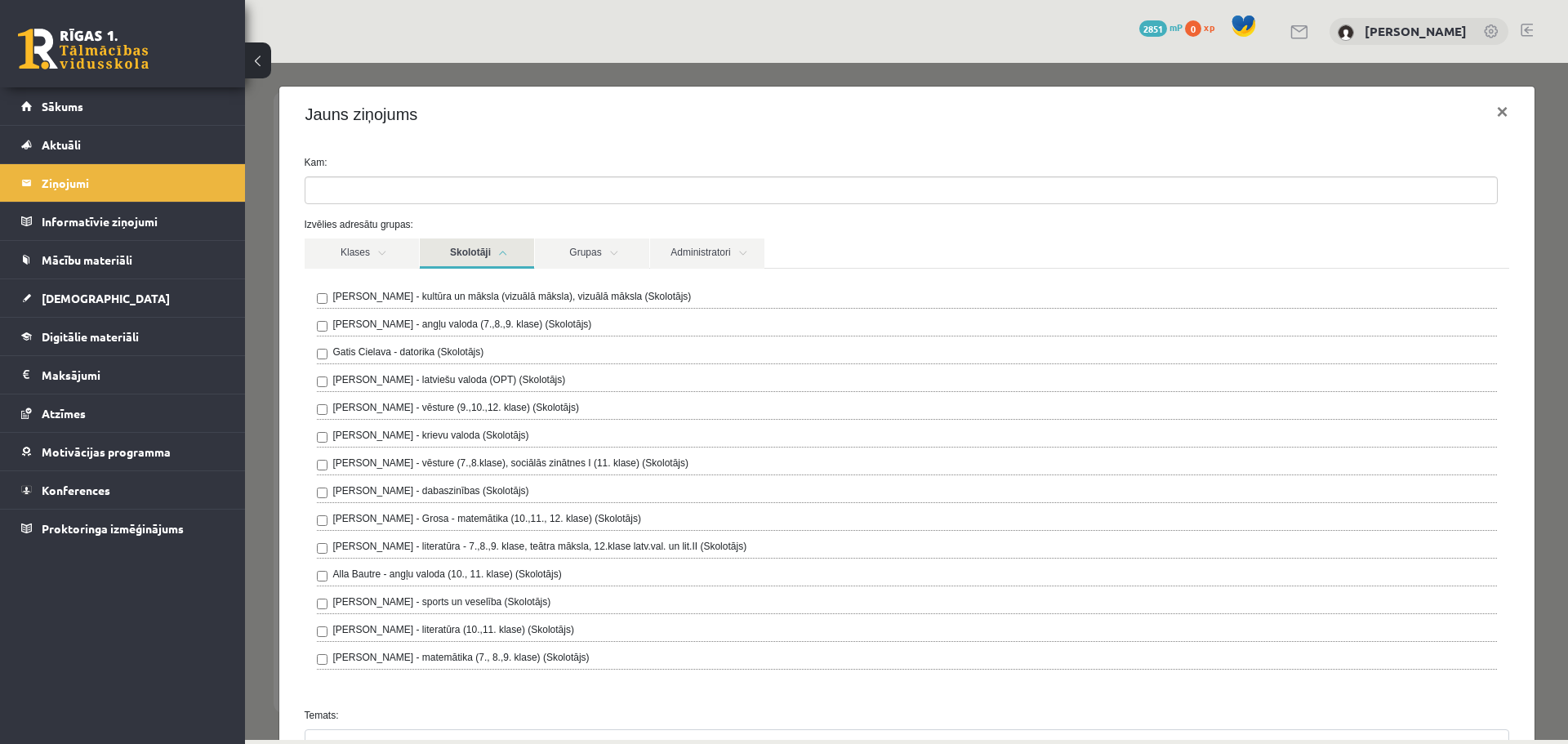
click at [491, 249] on link "Skolotāji" at bounding box center [477, 253] width 114 height 30
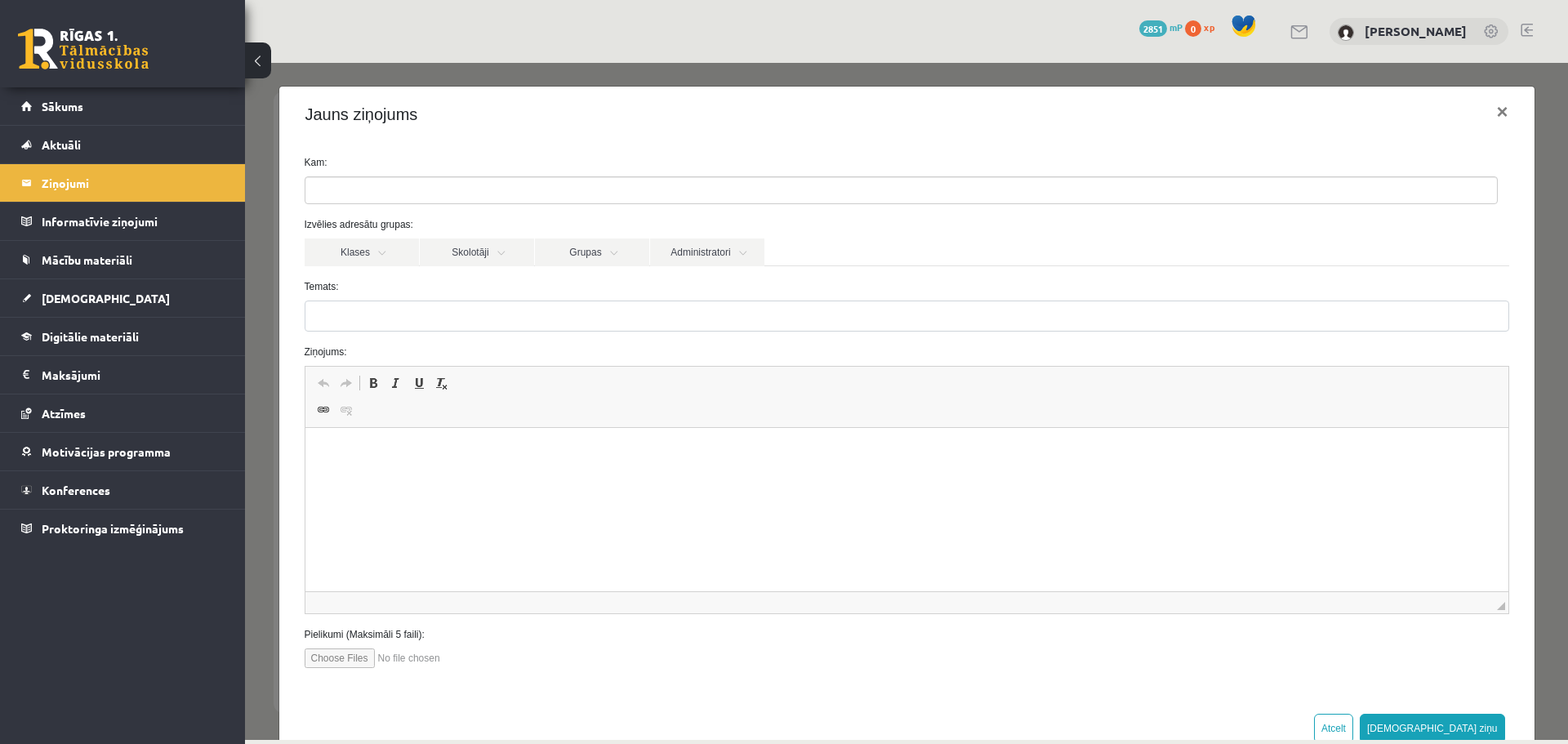
click at [260, 65] on button at bounding box center [258, 61] width 26 height 36
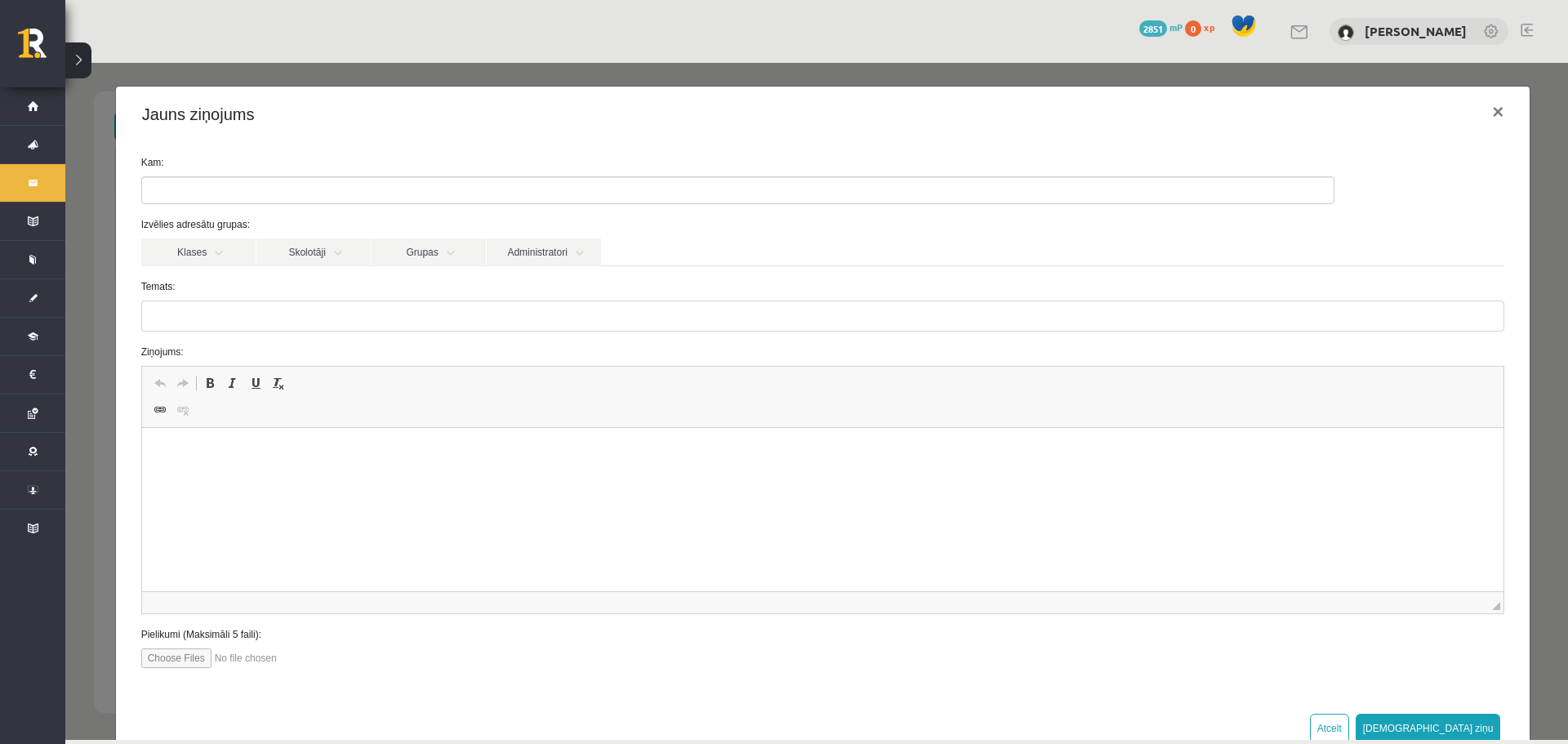
click at [85, 54] on button at bounding box center [78, 61] width 26 height 36
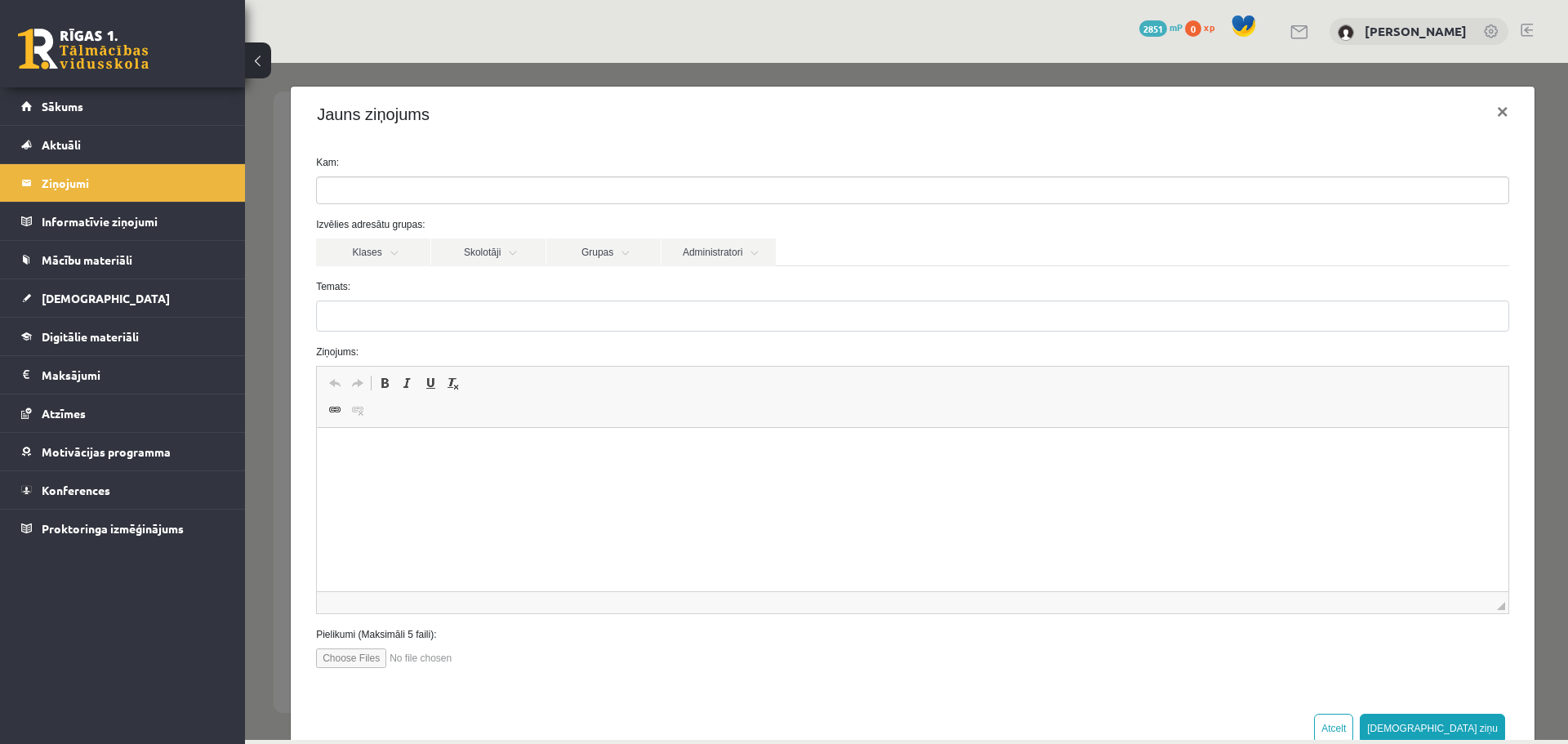
click at [1524, 36] on div at bounding box center [1527, 32] width 13 height 16
click at [83, 101] on span "Sākums" at bounding box center [63, 106] width 42 height 15
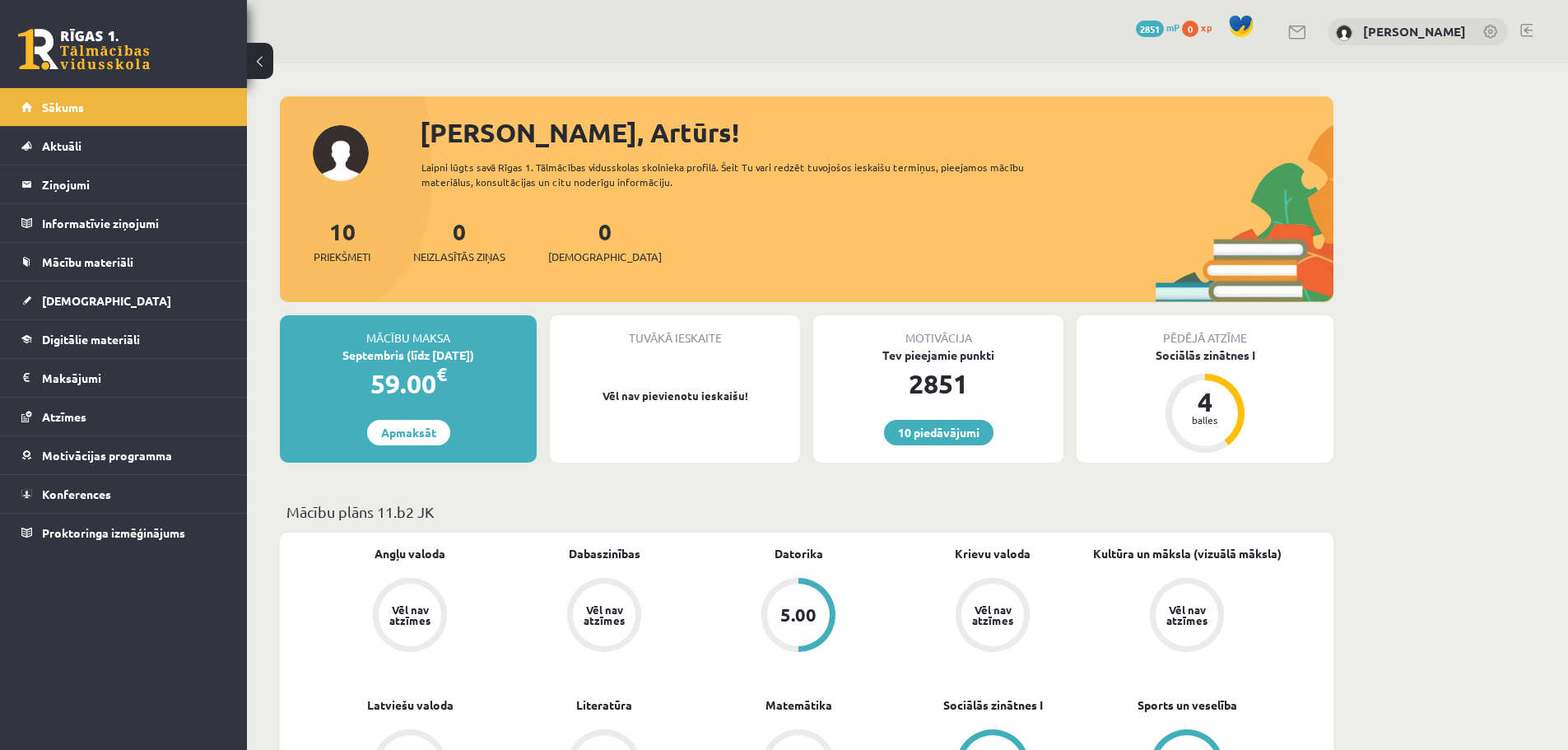
click at [357, 243] on div "10 Priekšmeti" at bounding box center [342, 240] width 57 height 51
click at [349, 241] on link "10 Priekšmeti" at bounding box center [342, 241] width 57 height 48
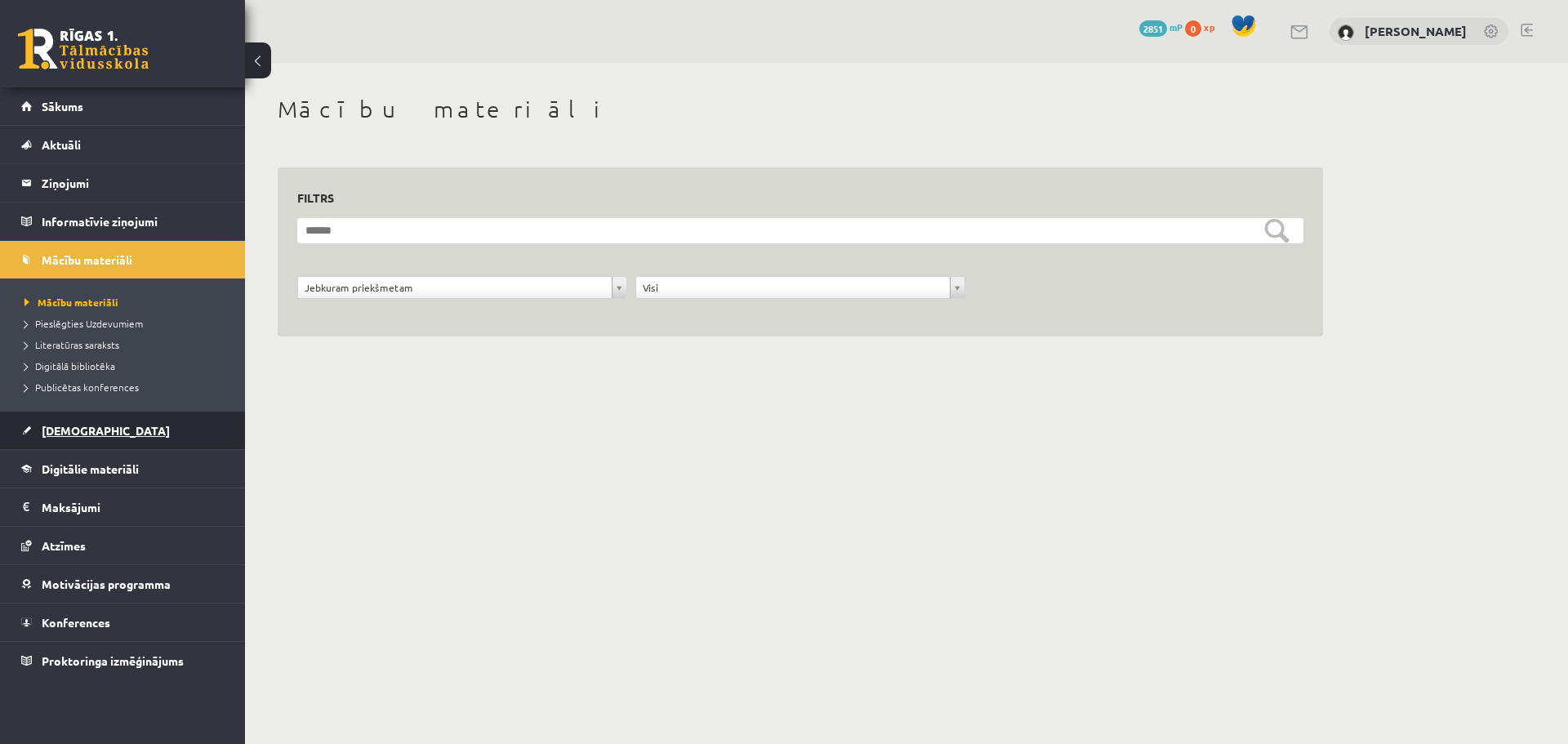
click at [99, 429] on link "[DEMOGRAPHIC_DATA]" at bounding box center [122, 430] width 203 height 37
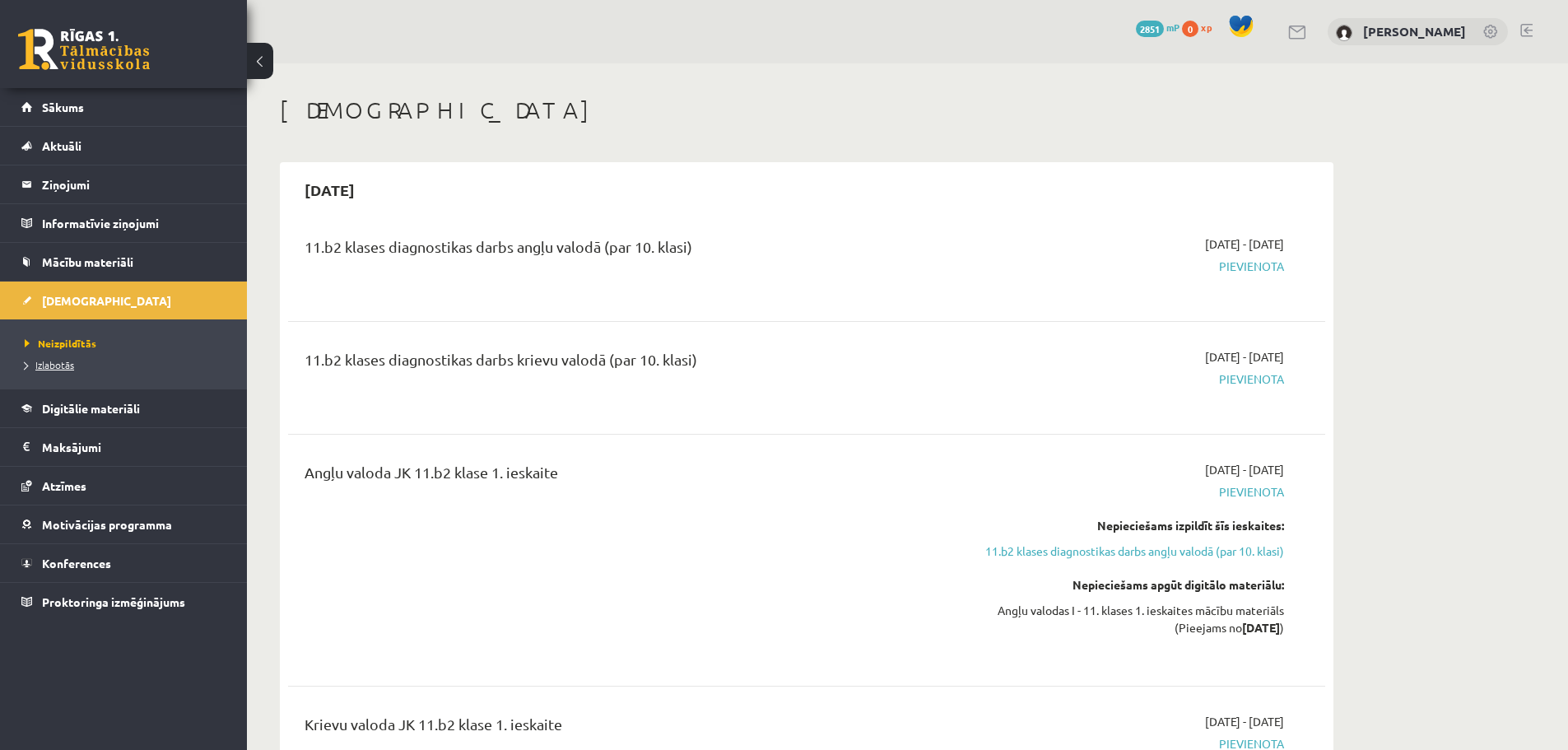
click at [63, 364] on span "Izlabotās" at bounding box center [49, 365] width 49 height 13
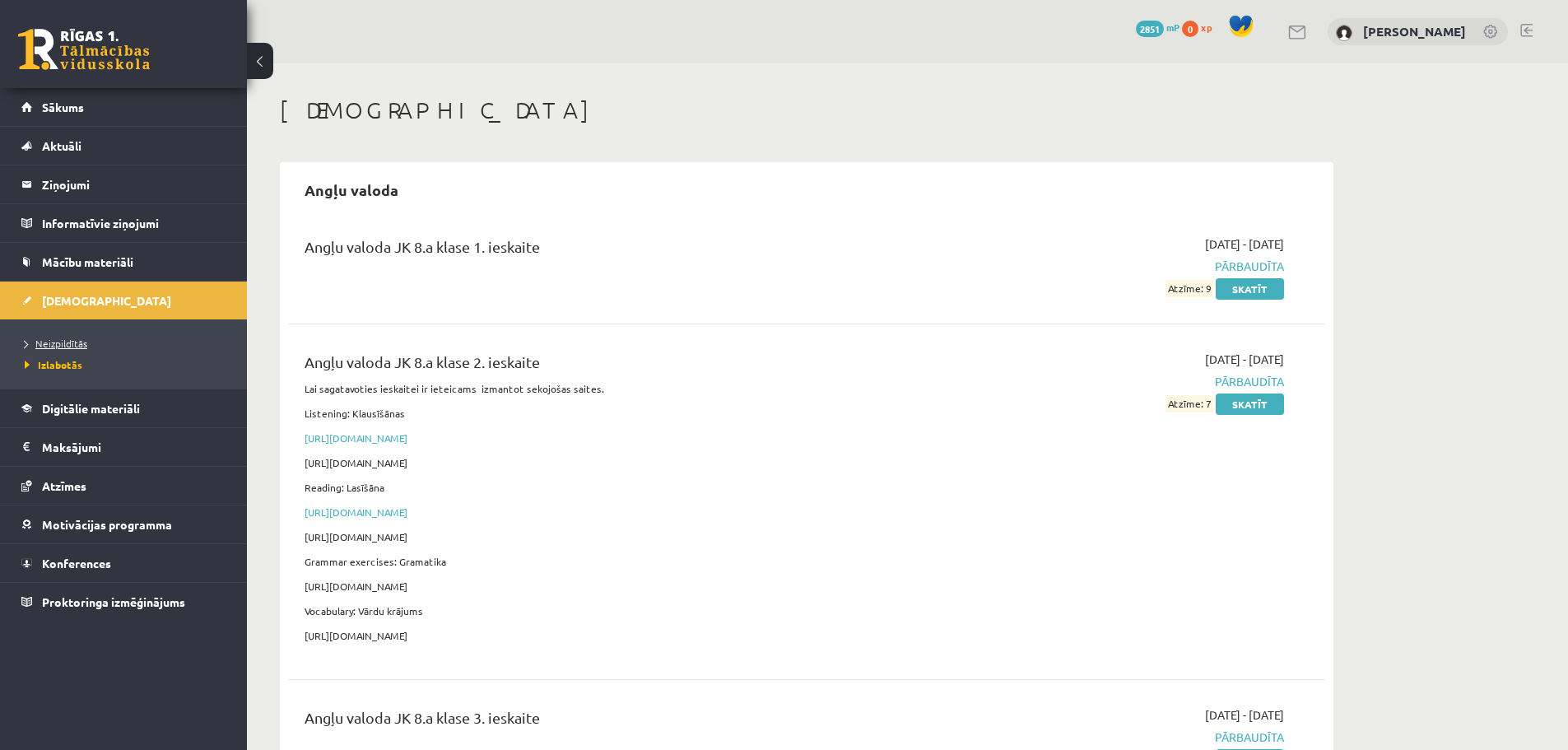
click at [69, 344] on span "Neizpildītās" at bounding box center [56, 343] width 62 height 13
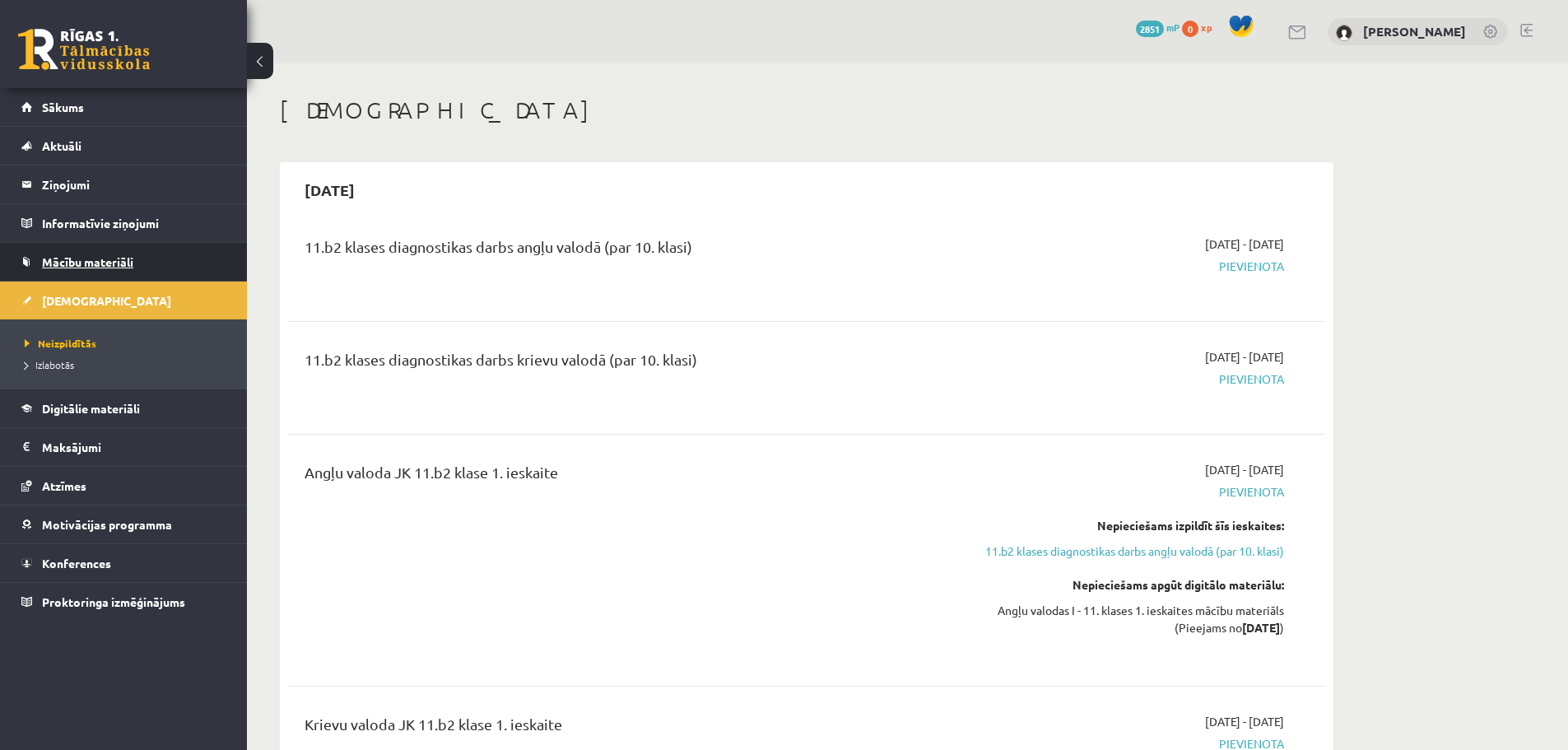
click at [66, 263] on span "Mācību materiāli" at bounding box center [88, 262] width 91 height 15
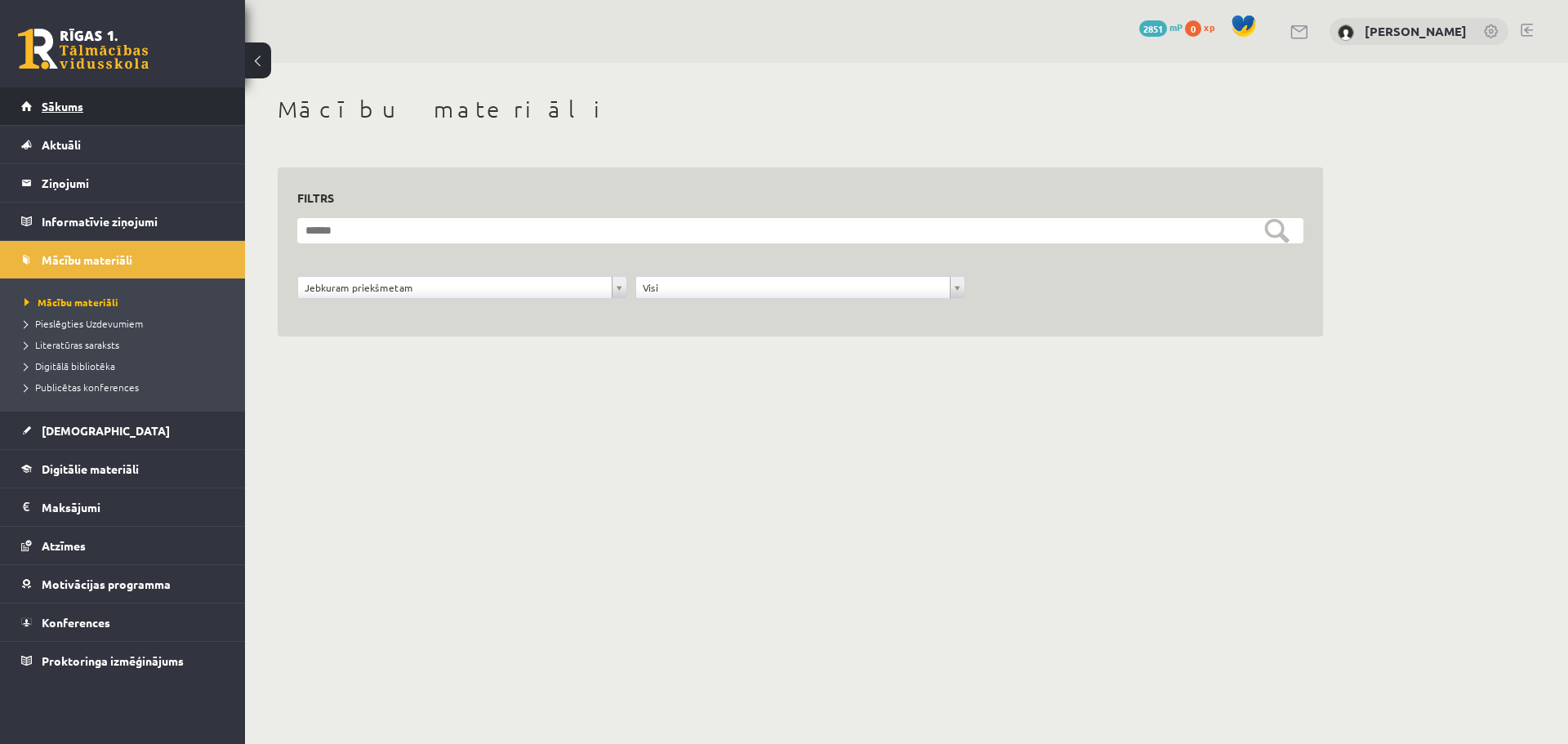
click at [82, 112] on span "Sākums" at bounding box center [63, 106] width 42 height 15
